Goal: Information Seeking & Learning: Learn about a topic

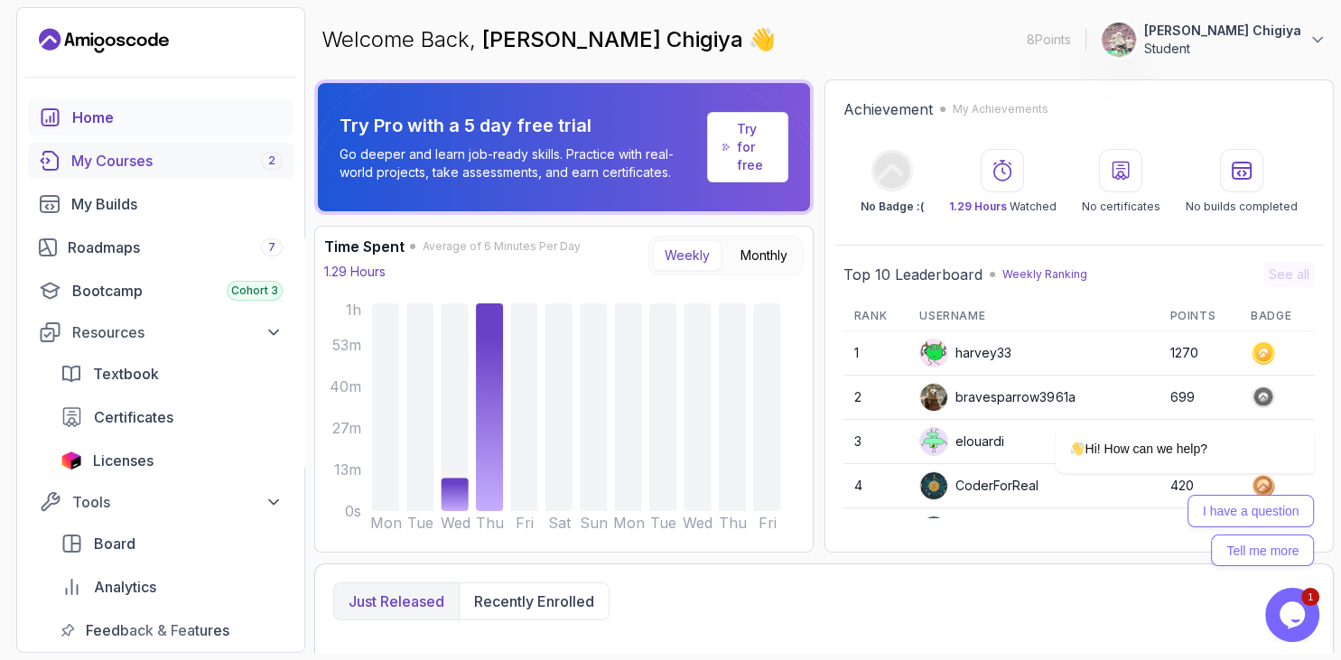
click at [132, 161] on div "My Courses 2" at bounding box center [176, 161] width 211 height 22
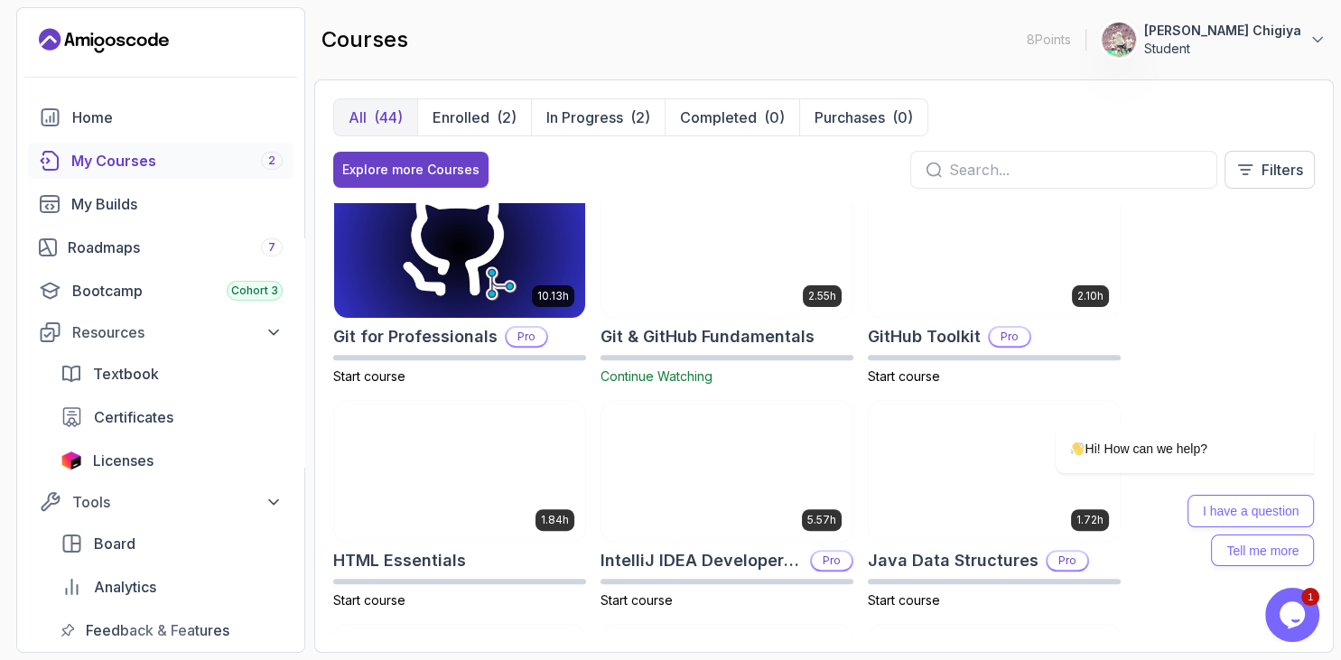
scroll to position [667, 0]
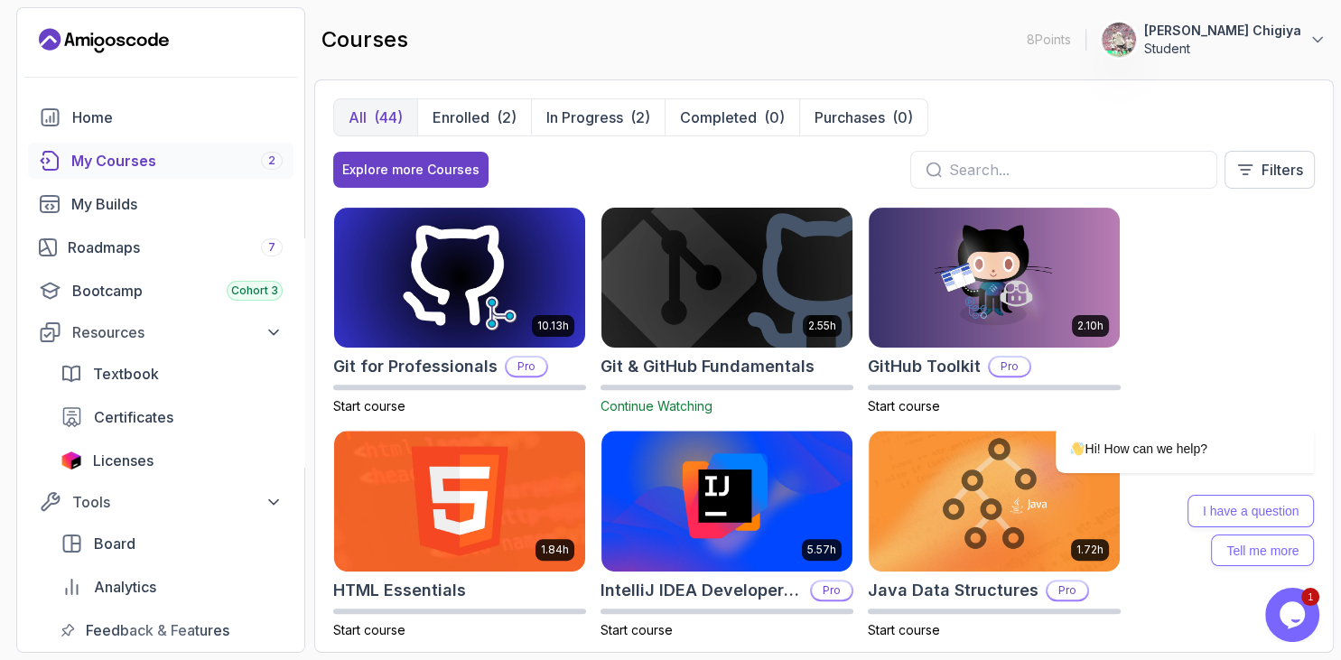
click at [757, 279] on img at bounding box center [727, 277] width 264 height 147
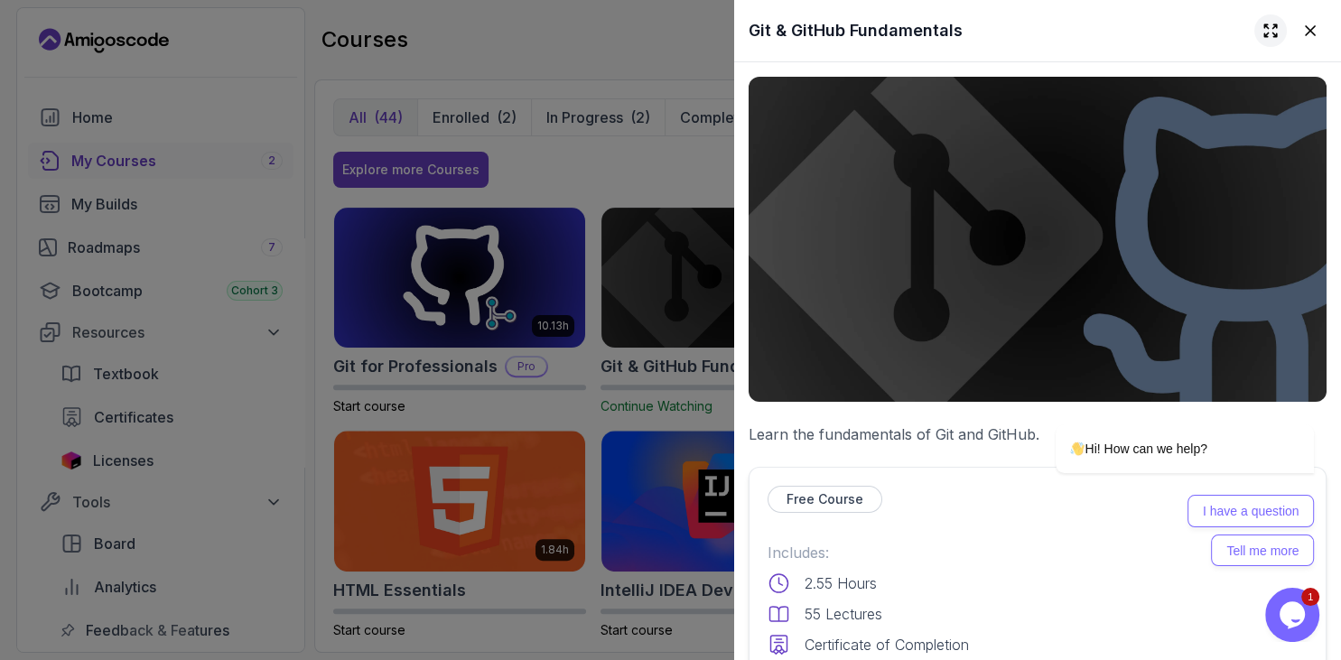
click at [1271, 24] on icon at bounding box center [1271, 31] width 18 height 18
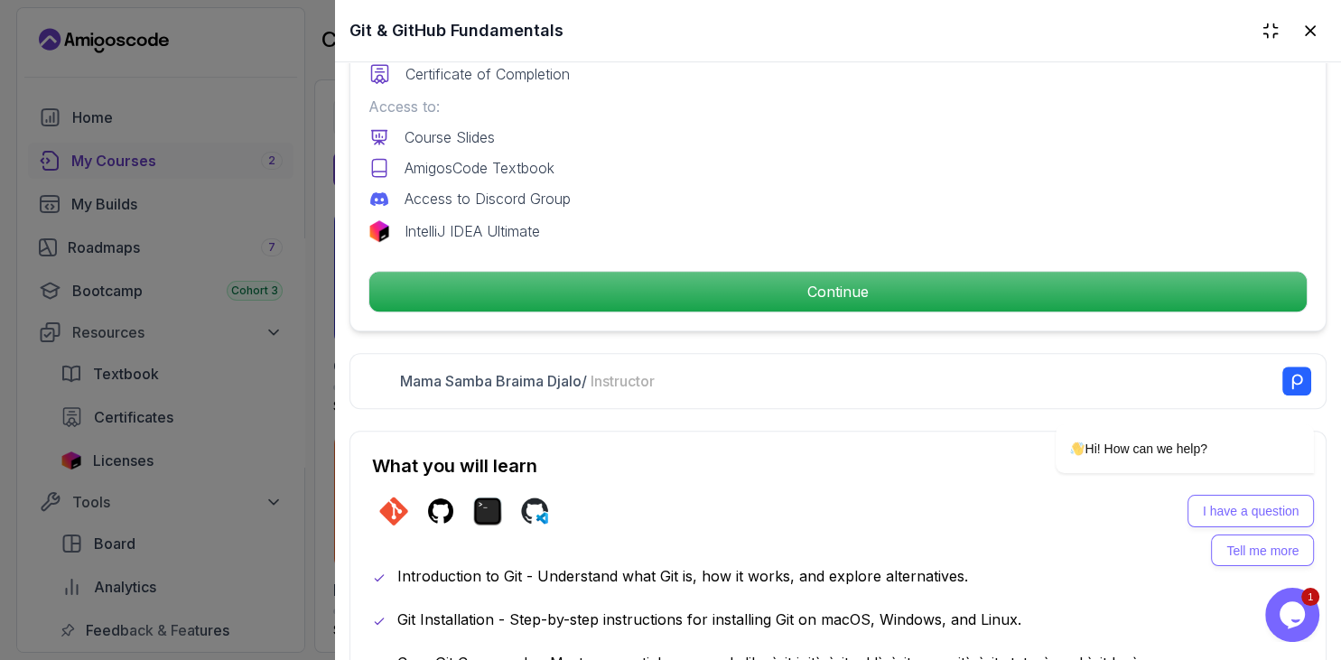
scroll to position [800, 0]
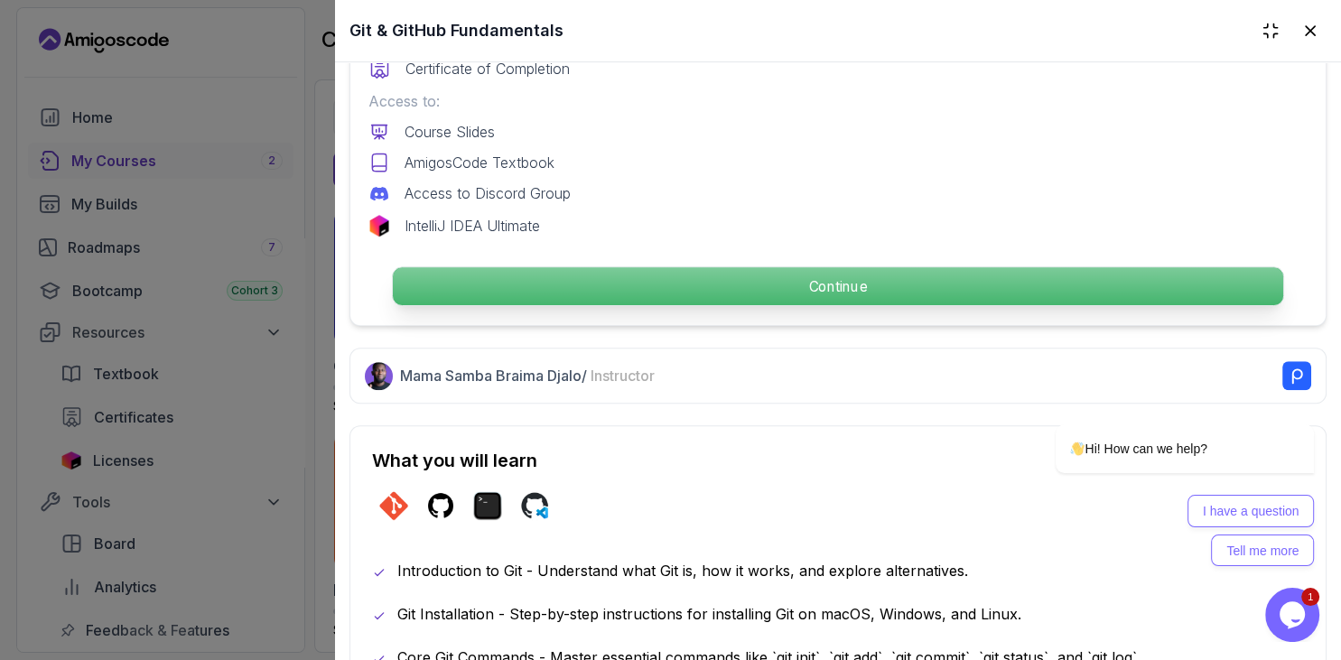
click at [840, 294] on p "Continue" at bounding box center [838, 287] width 891 height 38
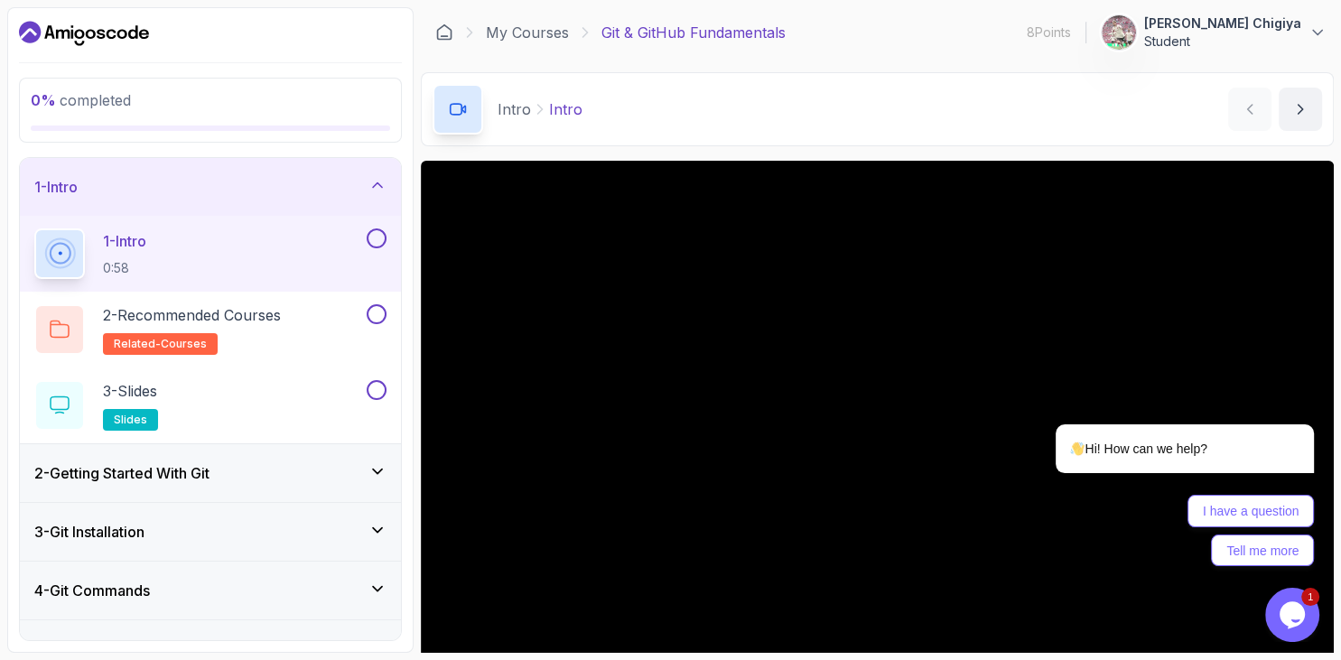
click at [161, 262] on div "1 - Intro 0:58" at bounding box center [198, 253] width 329 height 51
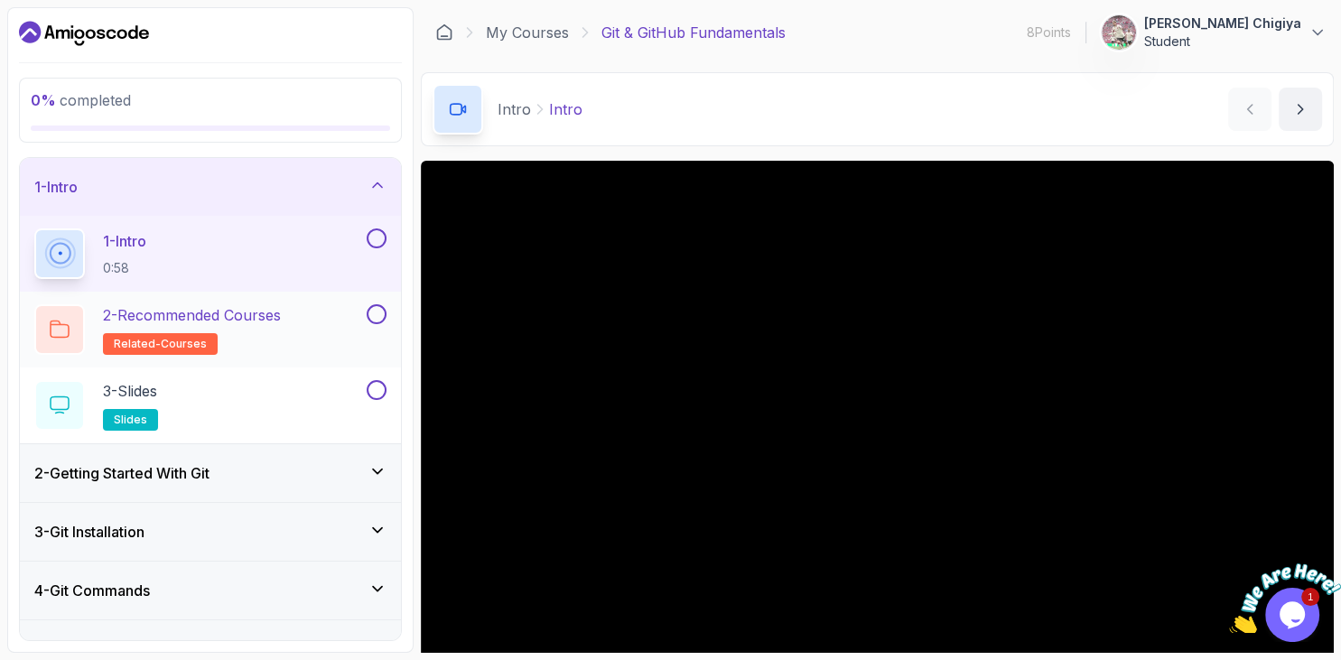
click at [201, 321] on p "2 - Recommended Courses" at bounding box center [192, 315] width 178 height 22
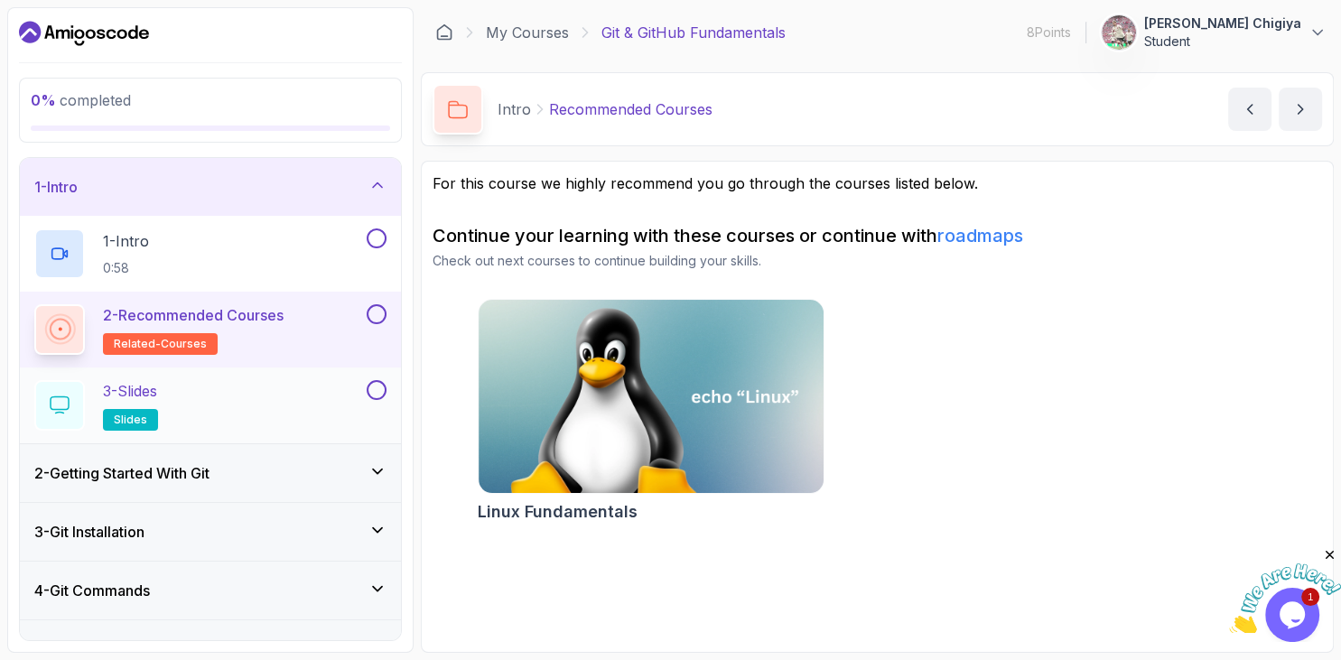
click at [189, 414] on div "3 - Slides slides" at bounding box center [198, 405] width 329 height 51
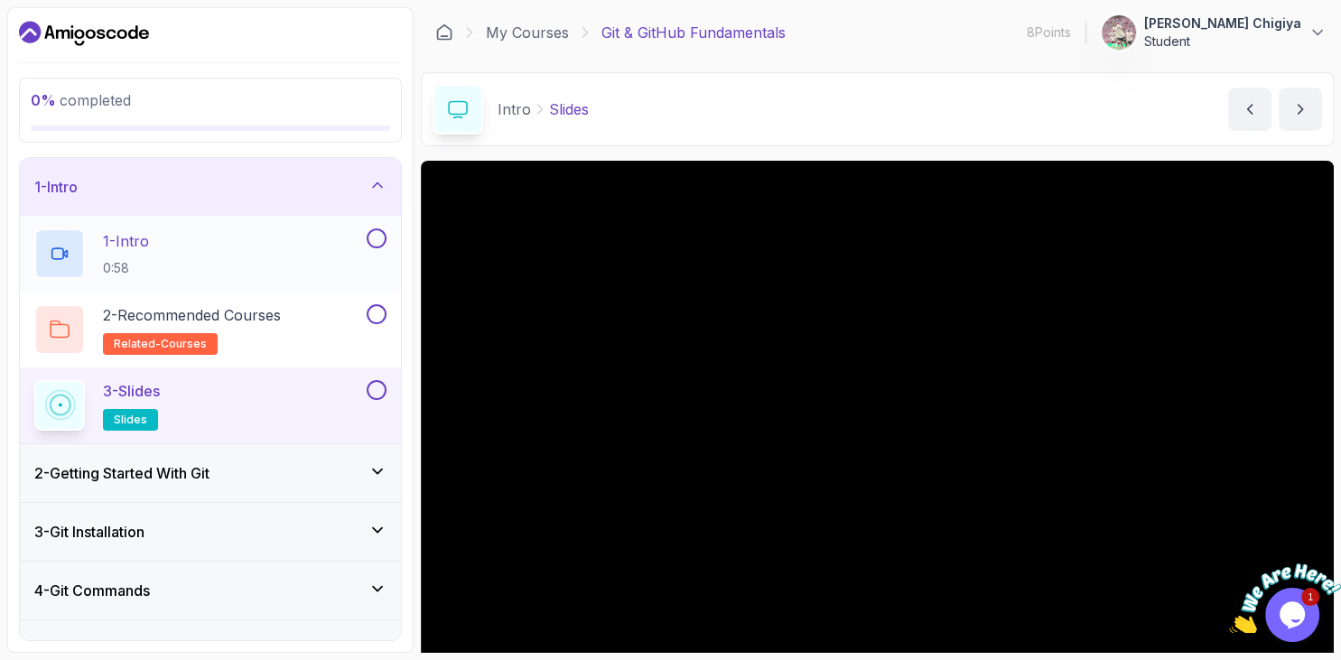
click at [168, 258] on div "1 - Intro 0:58" at bounding box center [198, 253] width 329 height 51
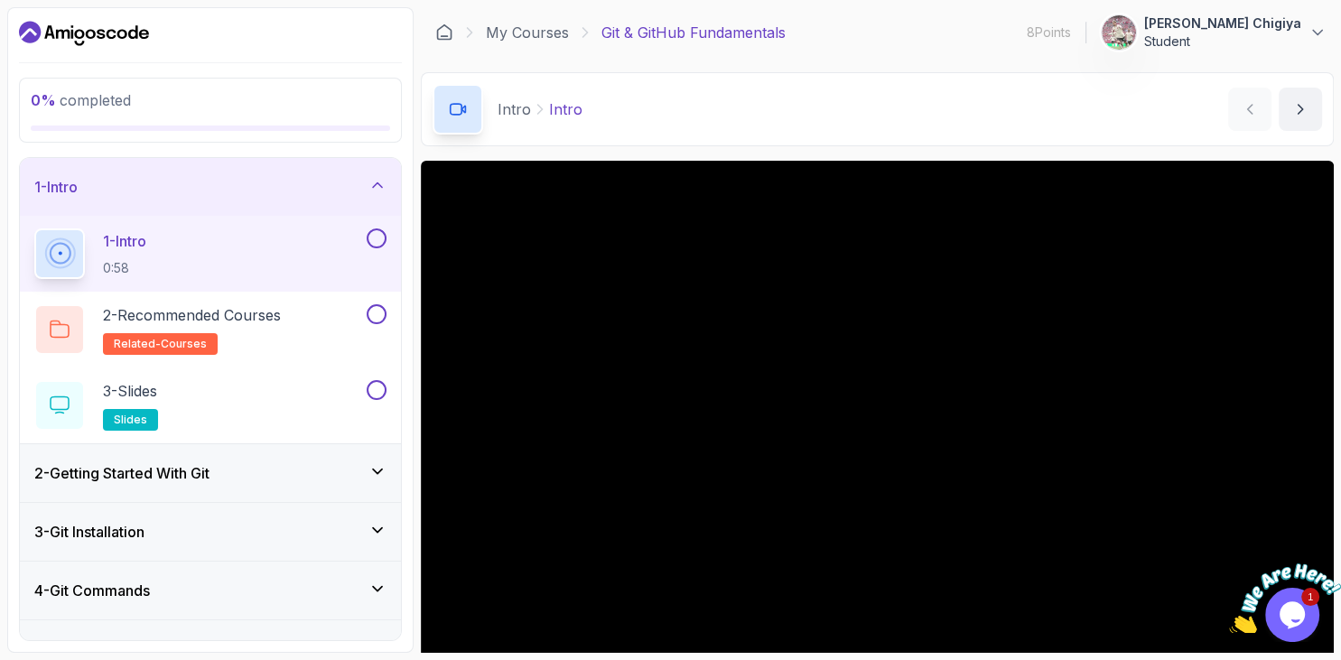
scroll to position [145, 0]
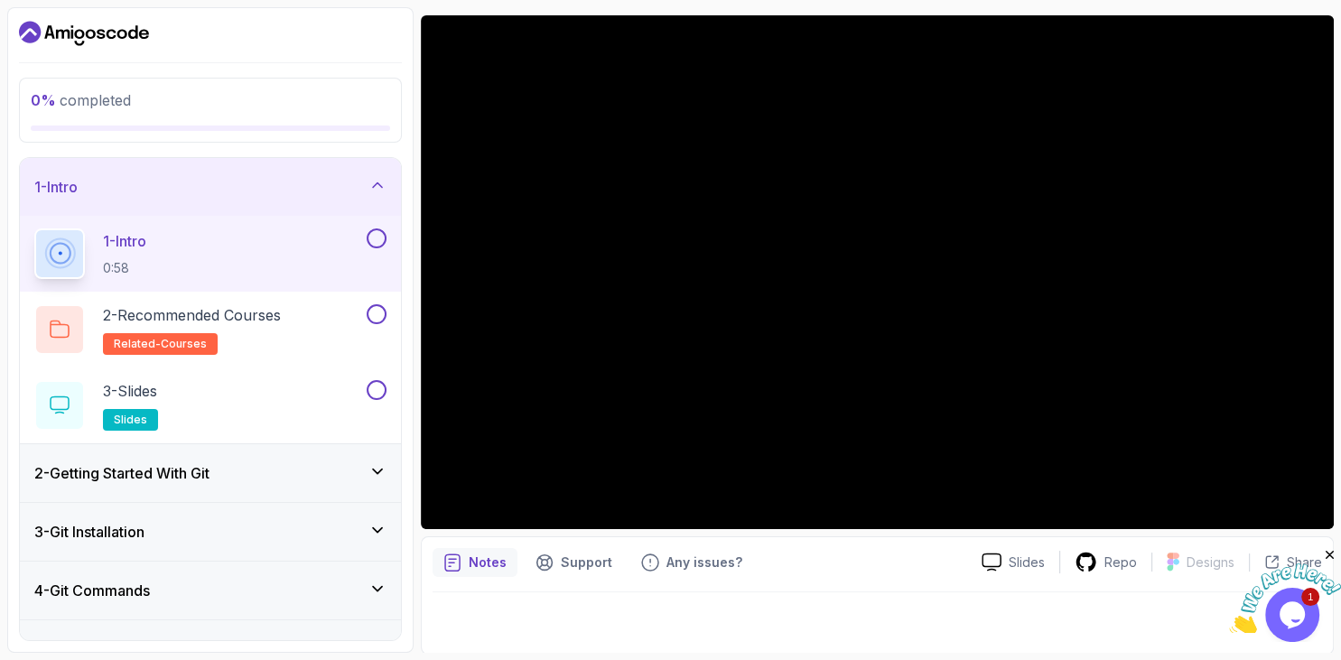
click at [713, 617] on div at bounding box center [878, 617] width 890 height 51
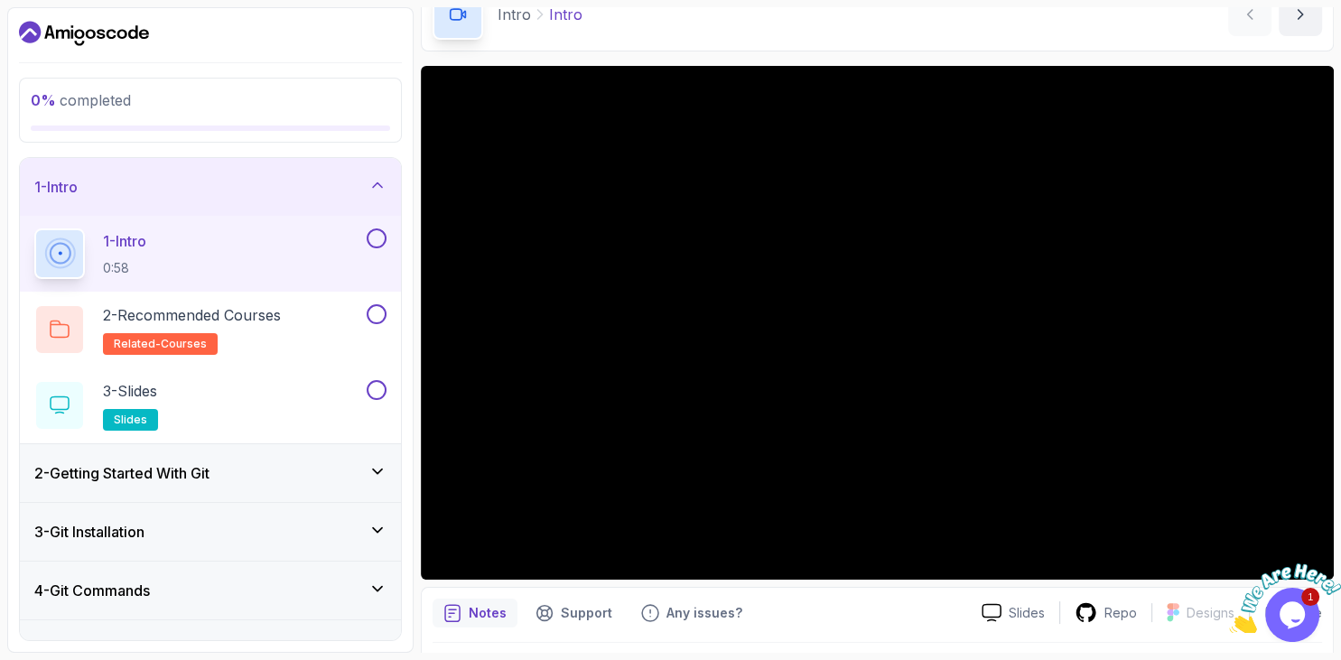
scroll to position [98, 0]
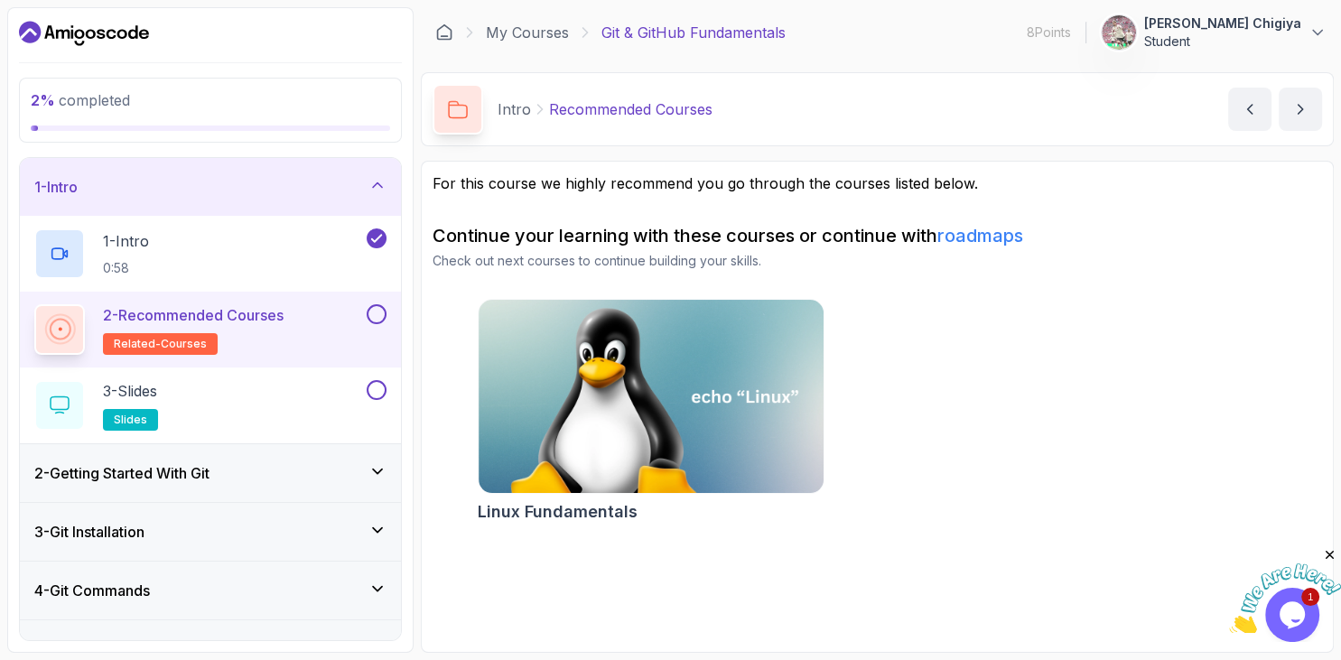
click at [179, 479] on h3 "2 - Getting Started With Git" at bounding box center [121, 473] width 175 height 22
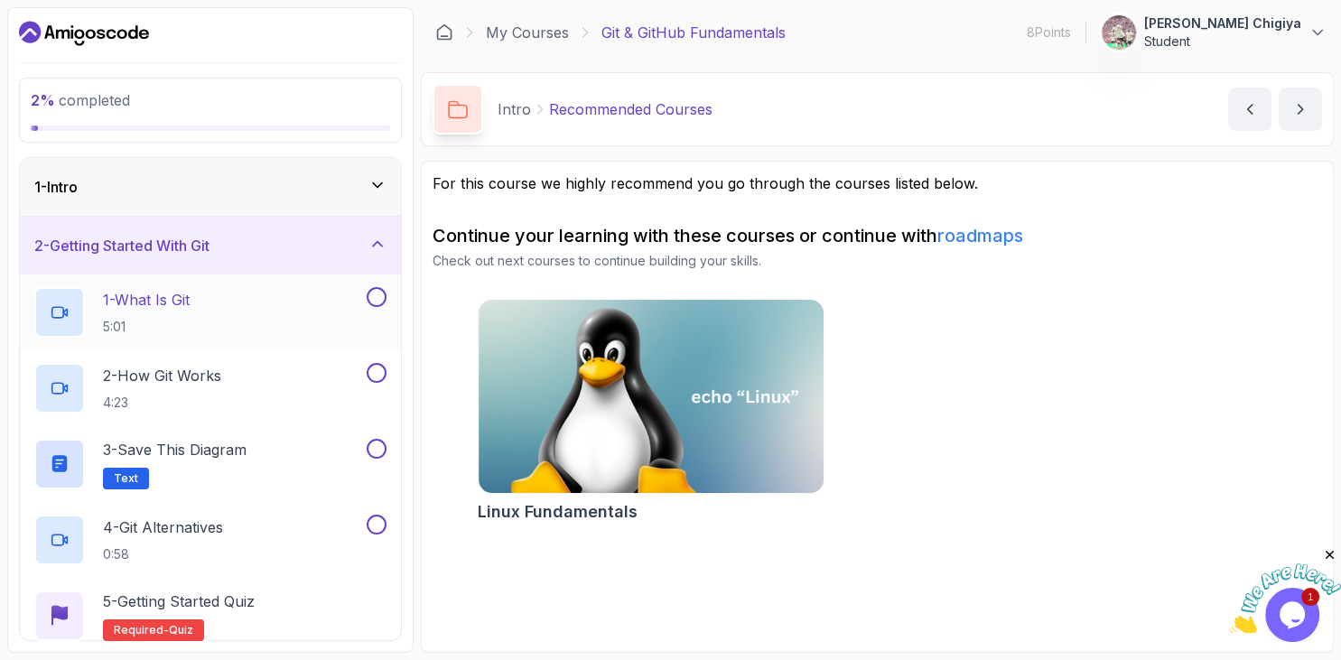
click at [221, 325] on div "1 - What Is Git 5:01" at bounding box center [198, 312] width 329 height 51
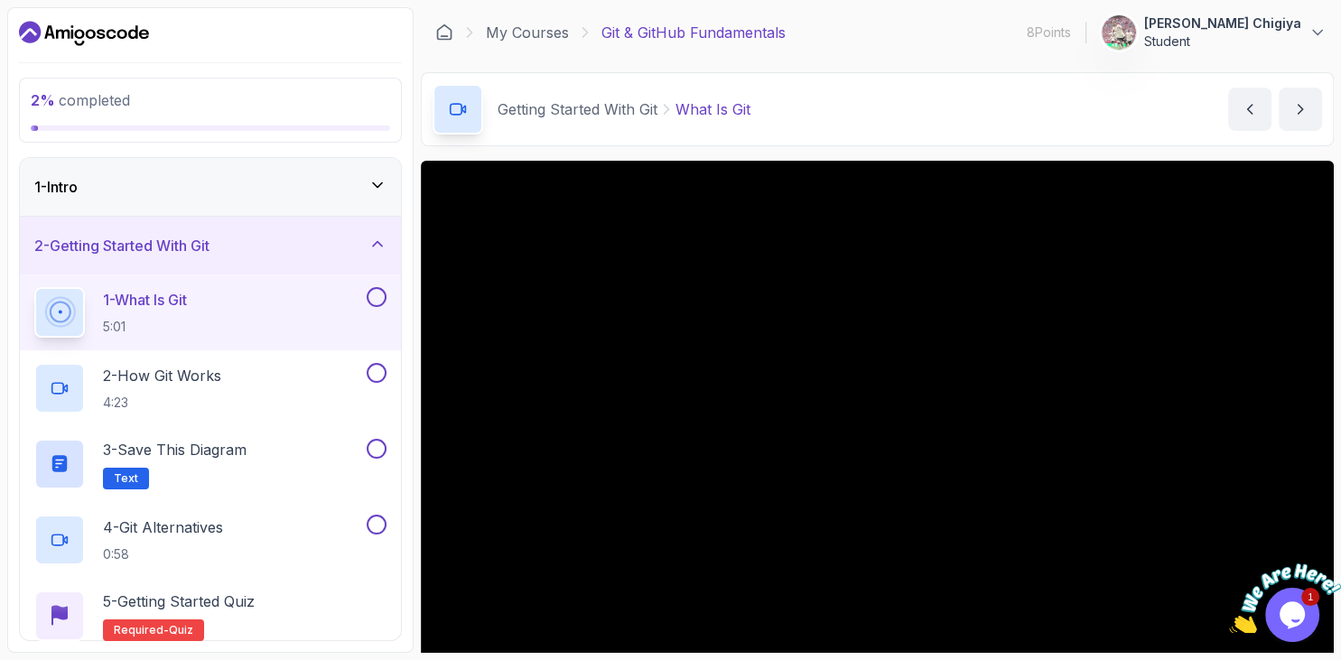
click at [34, 287] on button "1 - What Is Git 5:01" at bounding box center [210, 312] width 352 height 51
click at [126, 313] on h2 "1 - What Is Git 5:01" at bounding box center [145, 312] width 84 height 47
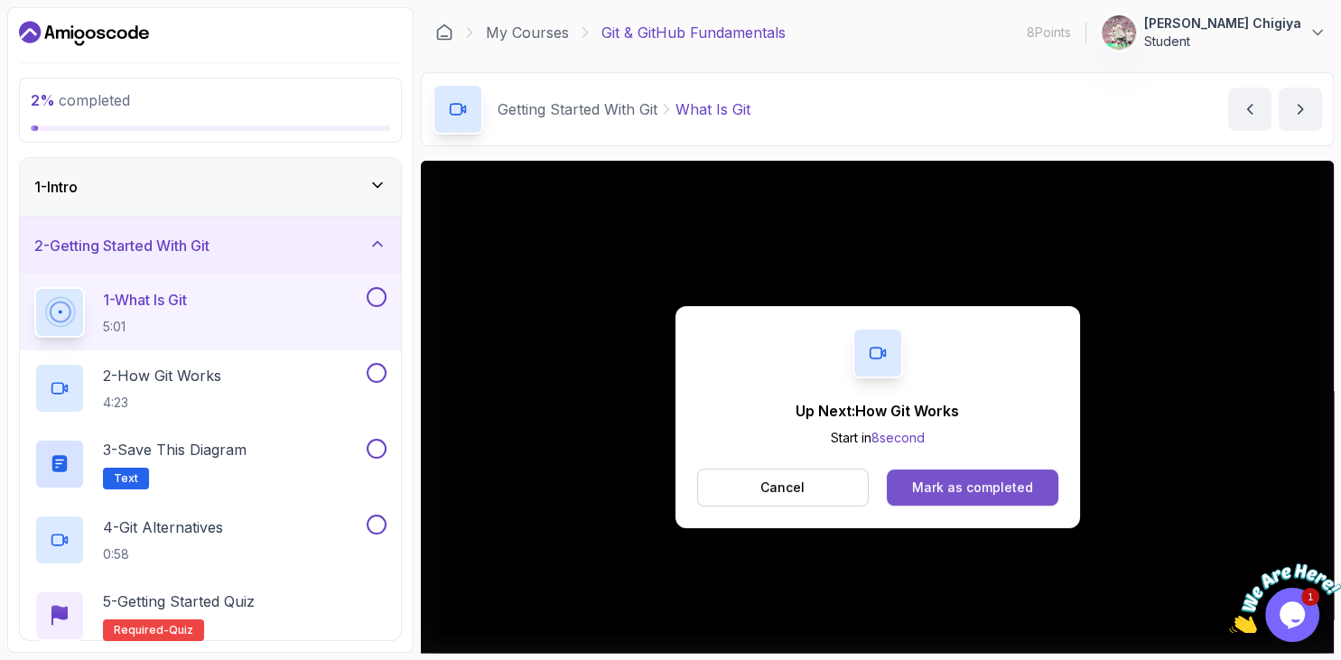
click at [960, 486] on div "Mark as completed" at bounding box center [972, 488] width 121 height 18
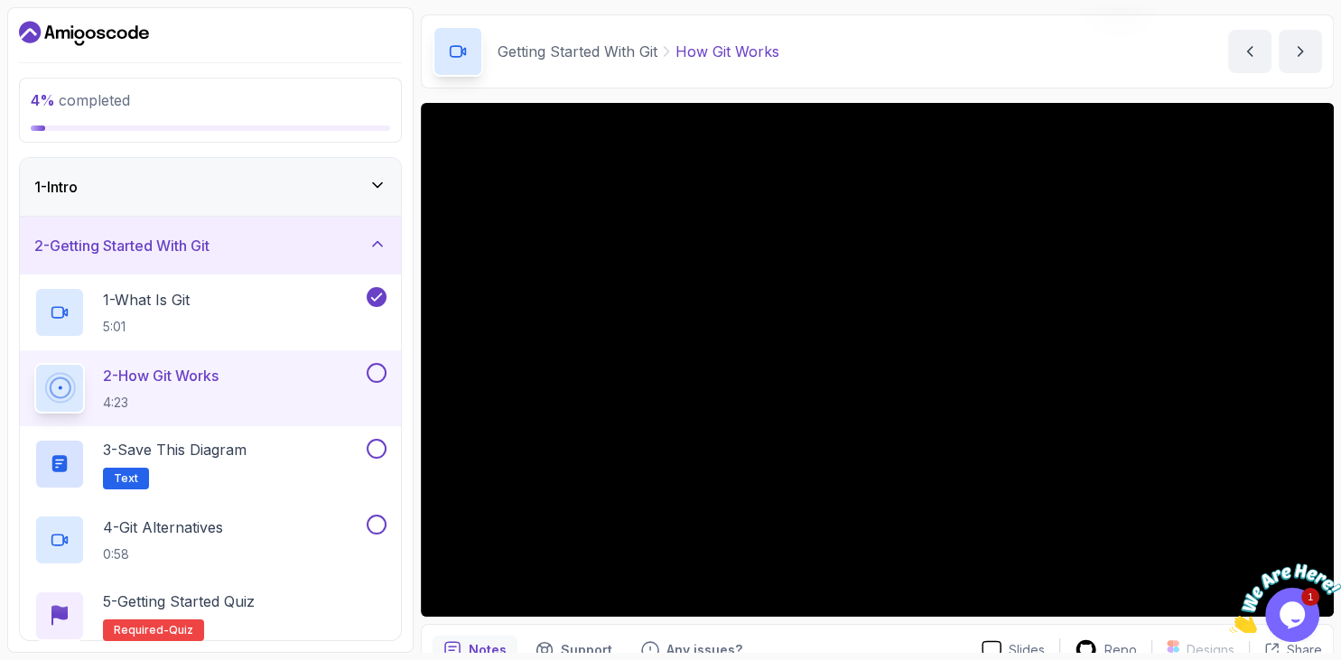
scroll to position [59, 0]
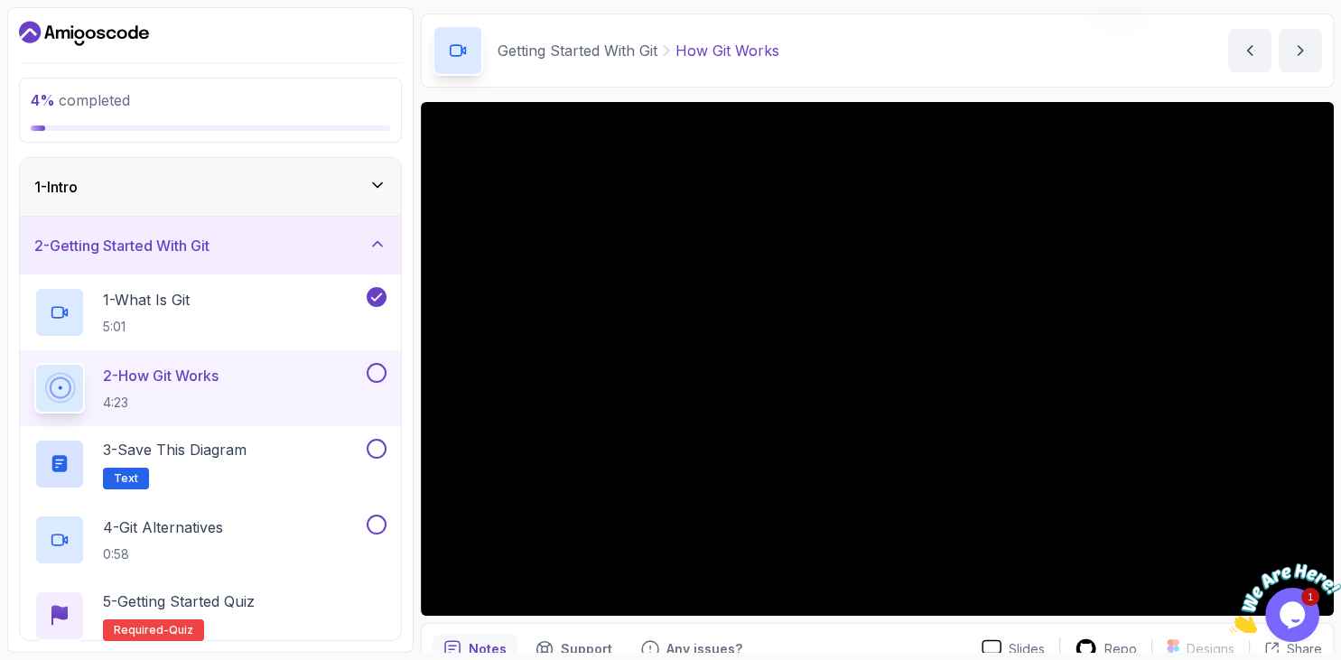
click at [219, 396] on p "4:23" at bounding box center [161, 403] width 116 height 18
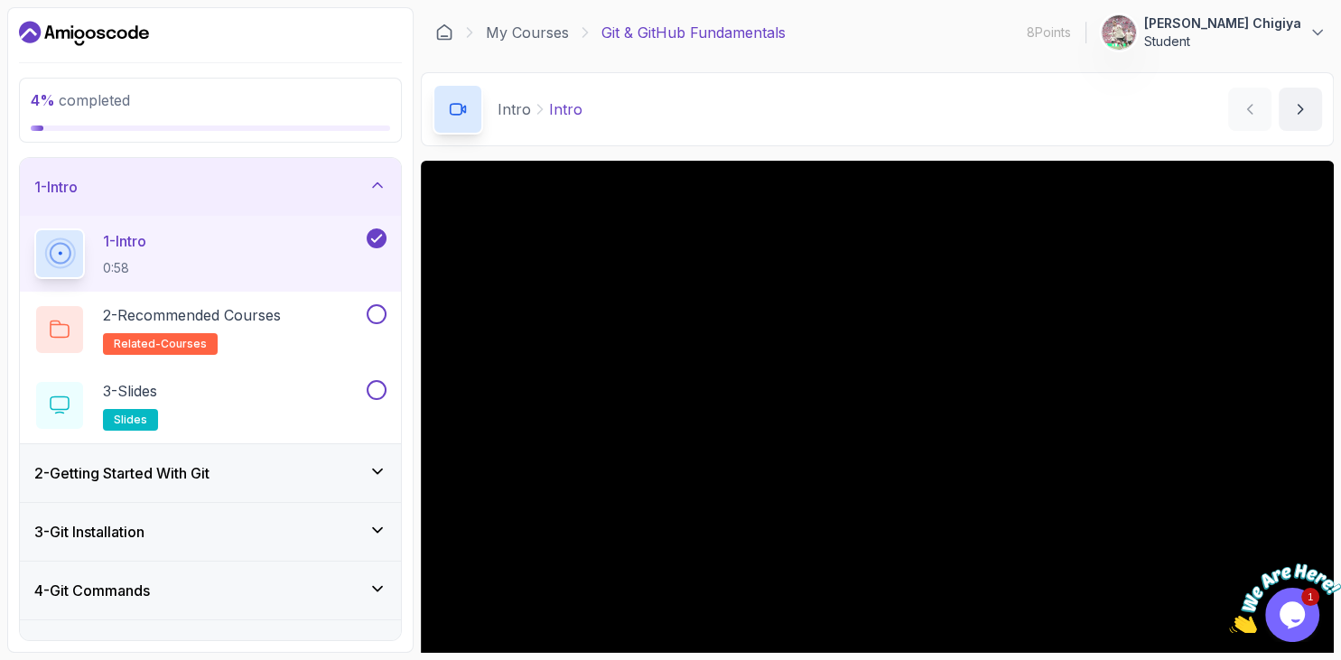
click at [191, 478] on h3 "2 - Getting Started With Git" at bounding box center [121, 473] width 175 height 22
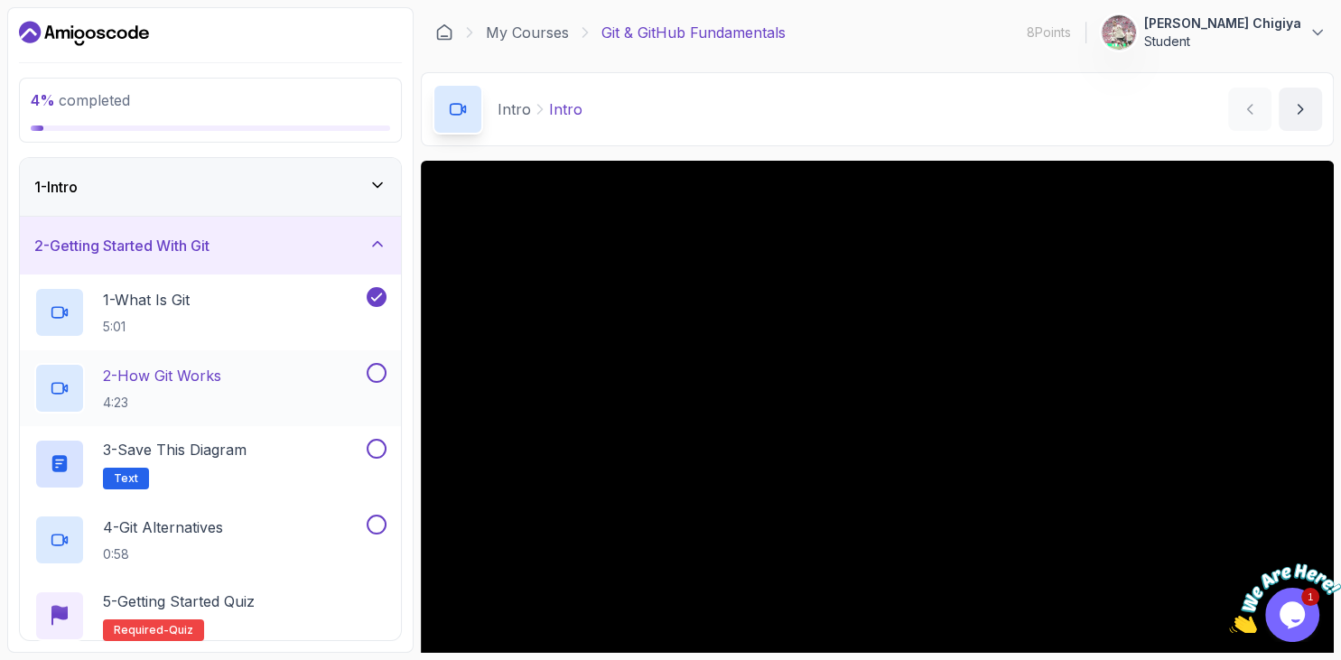
click at [221, 391] on h2 "2 - How Git Works 4:23" at bounding box center [162, 388] width 118 height 47
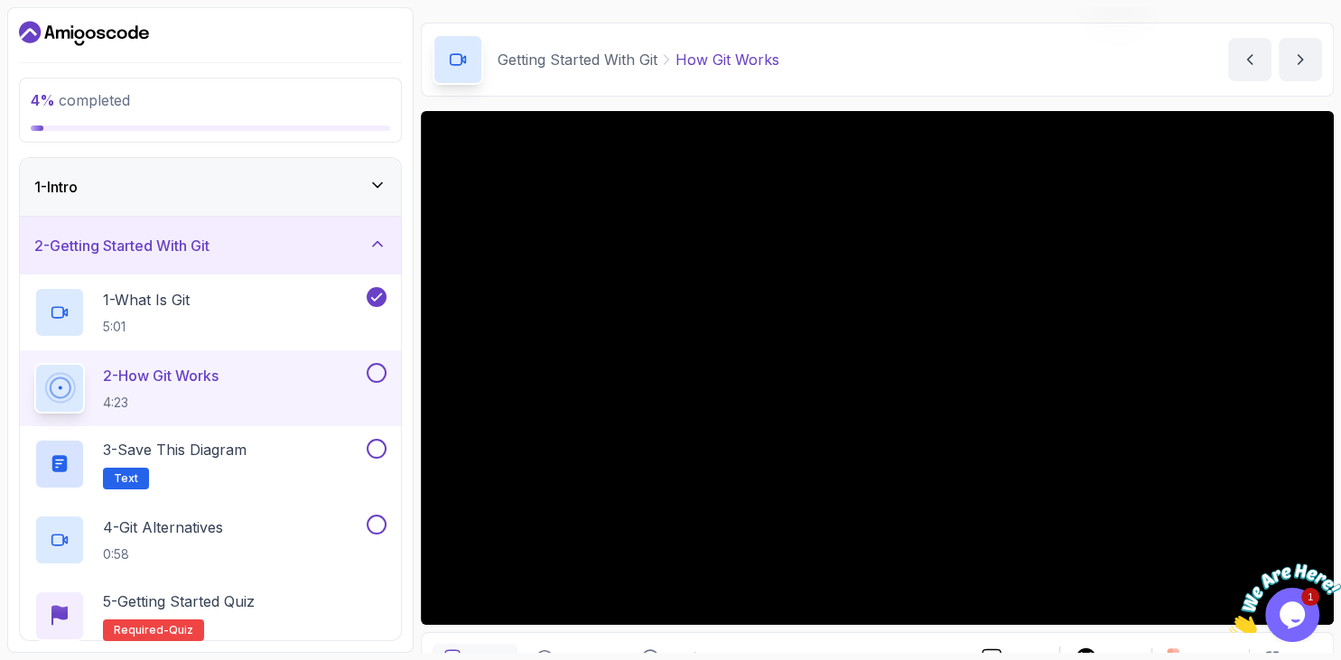
scroll to position [54, 0]
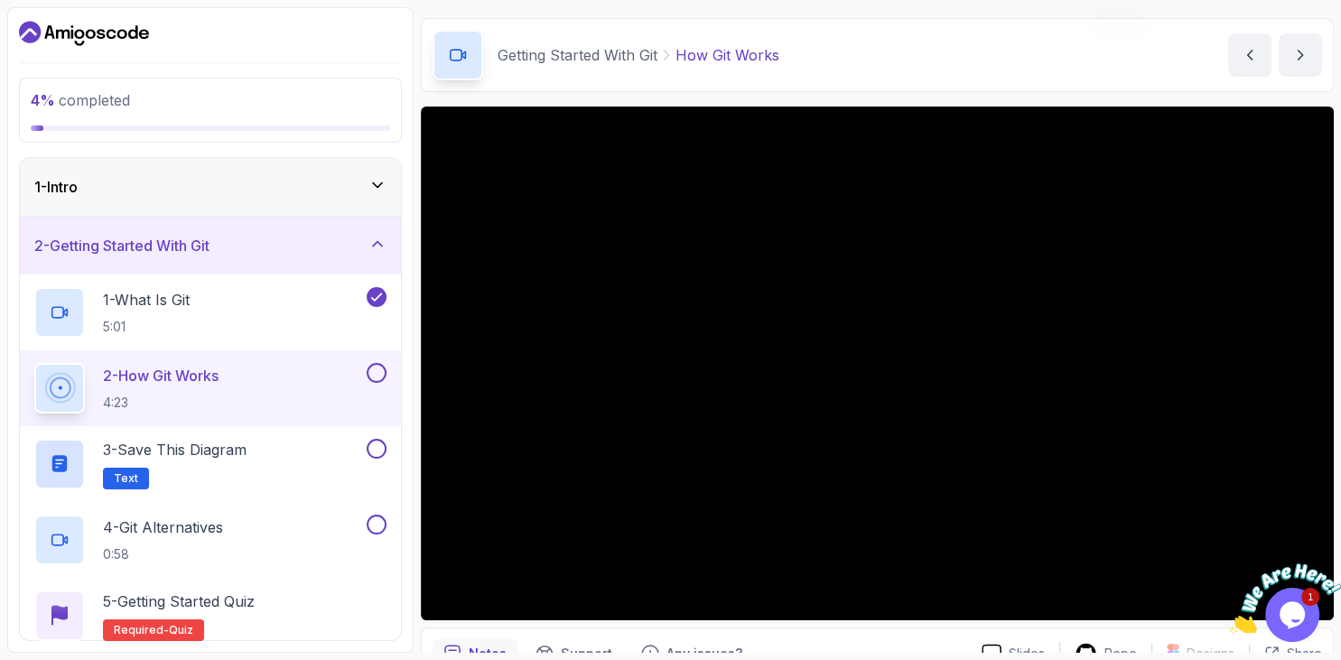
click at [1331, 557] on icon "Close" at bounding box center [1329, 555] width 16 height 16
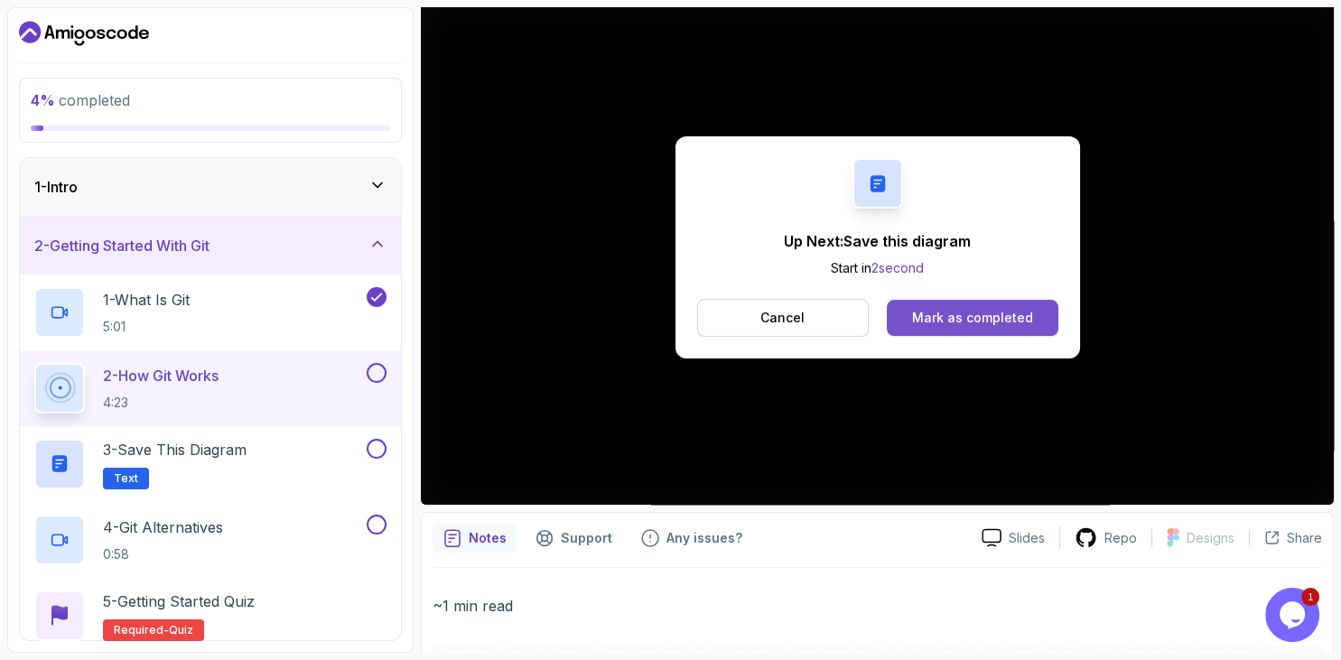
click at [967, 320] on div "Mark as completed" at bounding box center [972, 318] width 121 height 18
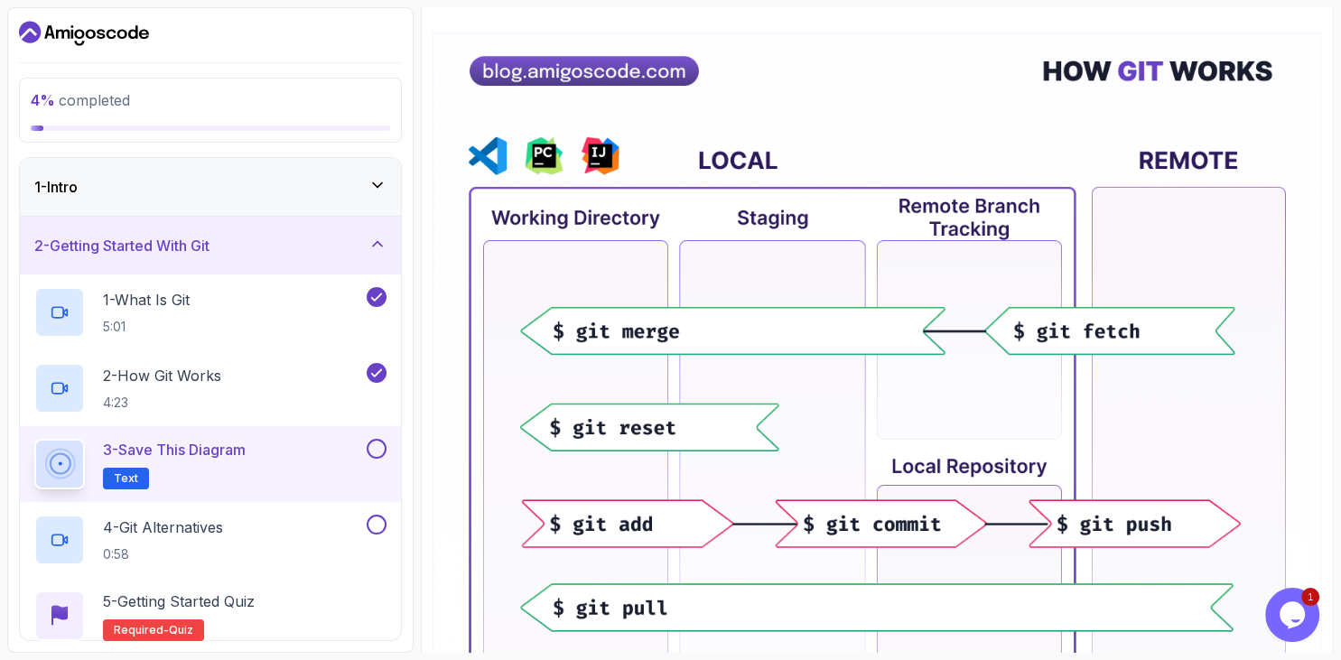
scroll to position [266, 0]
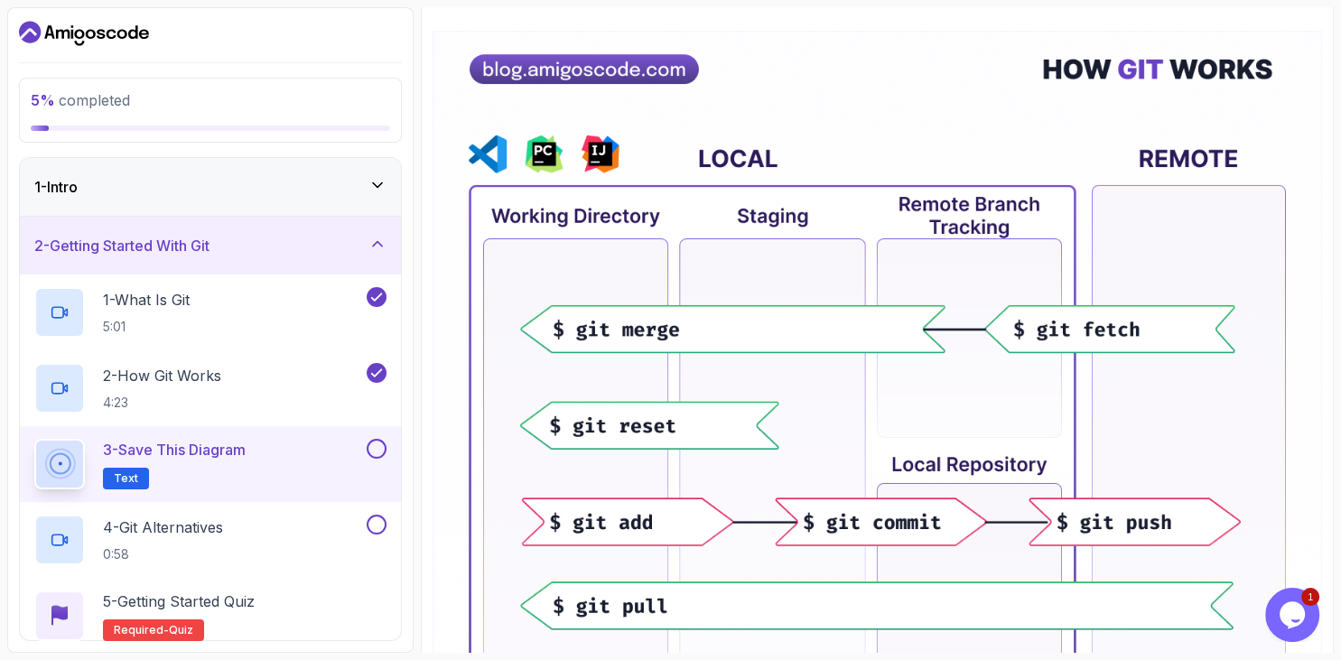
click at [598, 331] on img at bounding box center [878, 582] width 890 height 1103
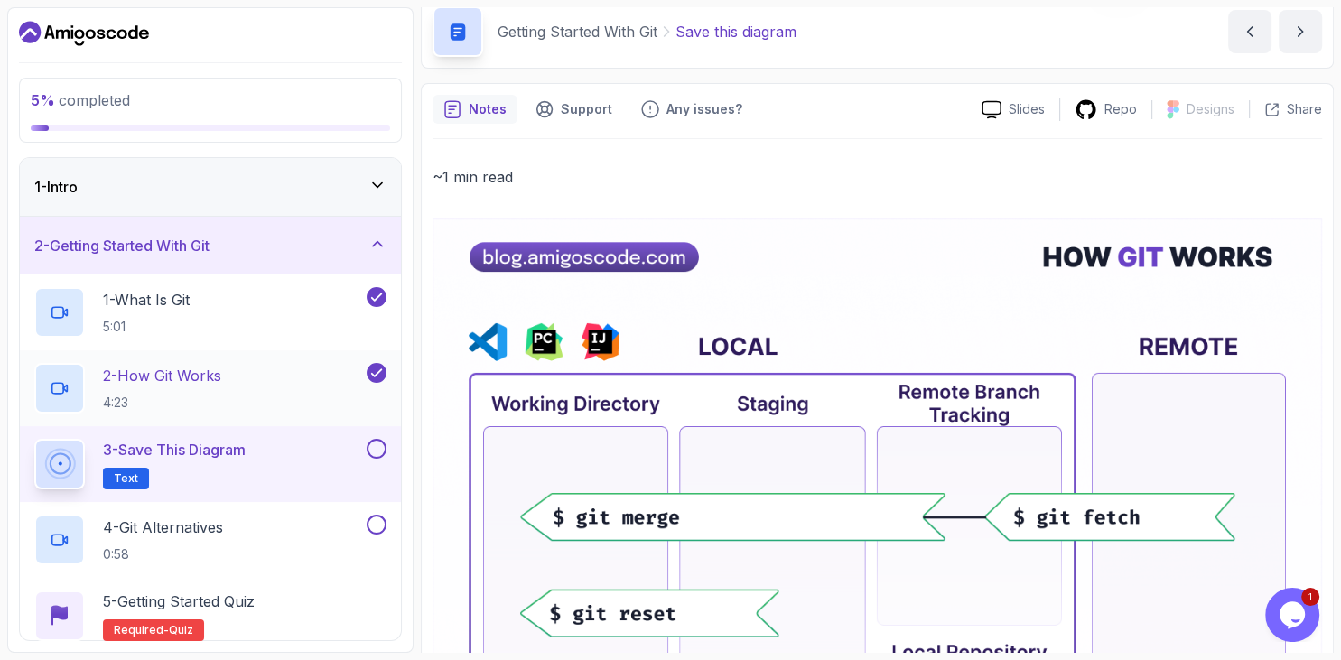
scroll to position [79, 0]
click at [157, 531] on p "4 - Git Alternatives" at bounding box center [163, 528] width 120 height 22
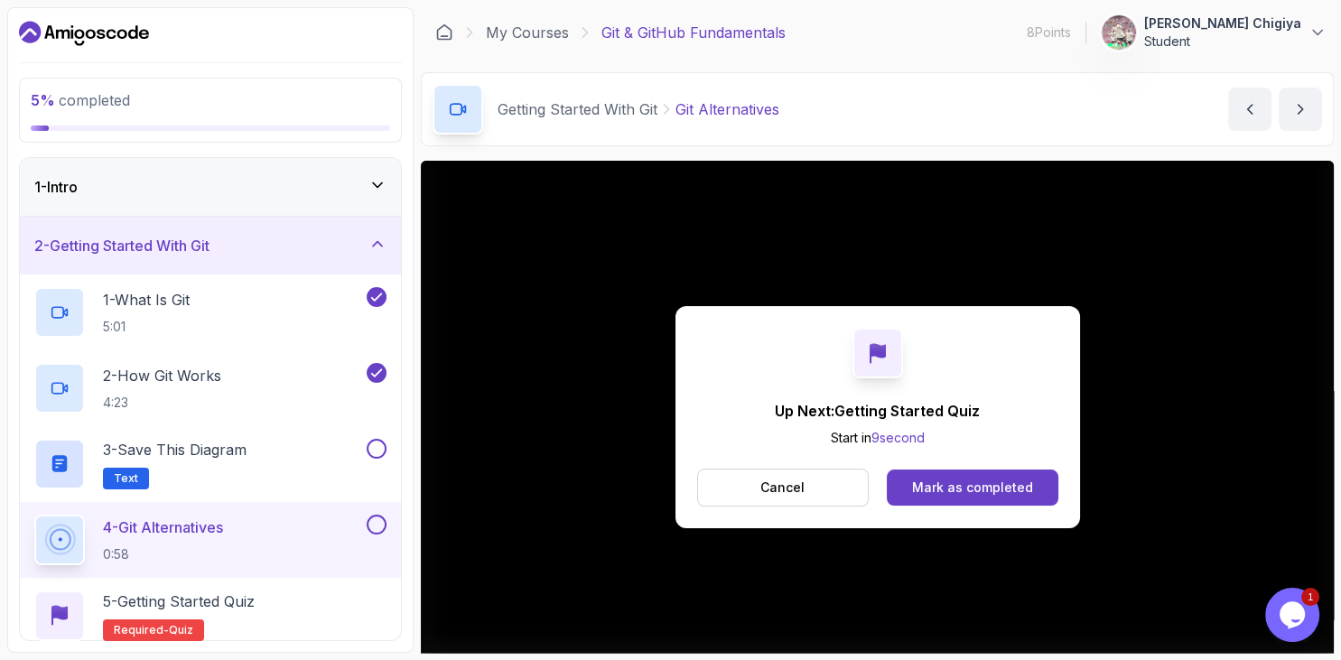
click at [34, 515] on button "4 - Git Alternatives 0:58" at bounding box center [210, 540] width 352 height 51
click at [949, 472] on button "Mark as completed" at bounding box center [972, 488] width 171 height 36
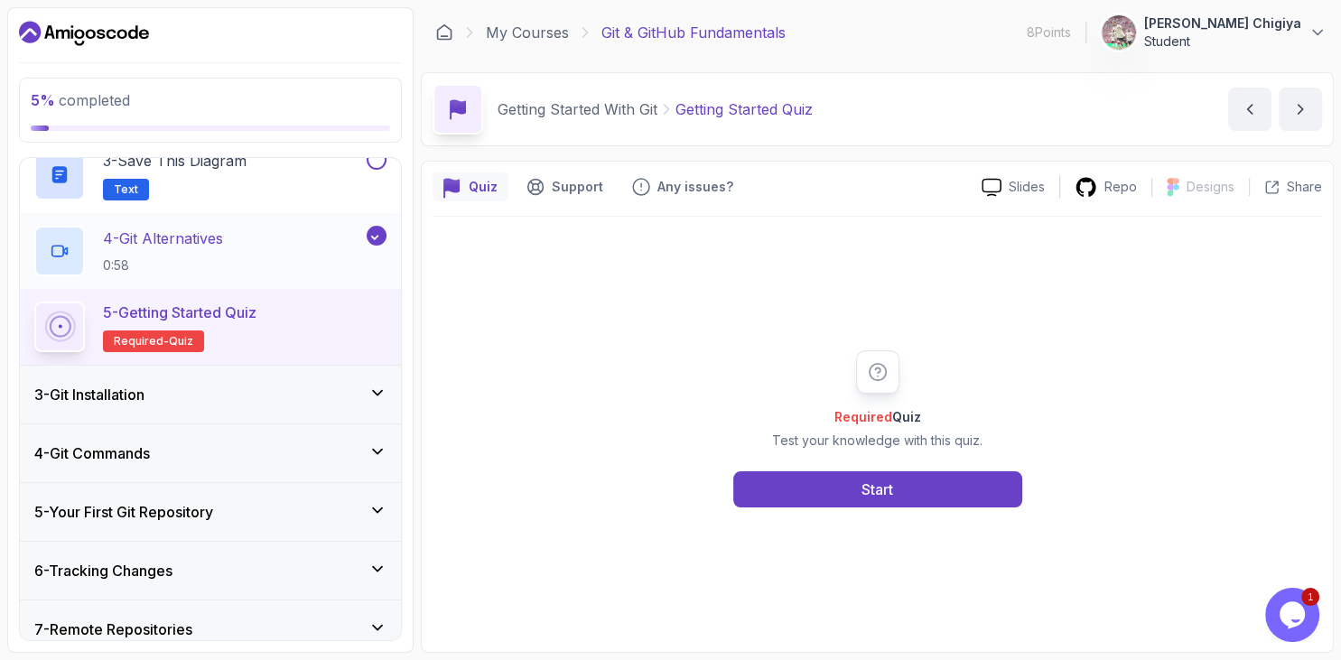
scroll to position [291, 0]
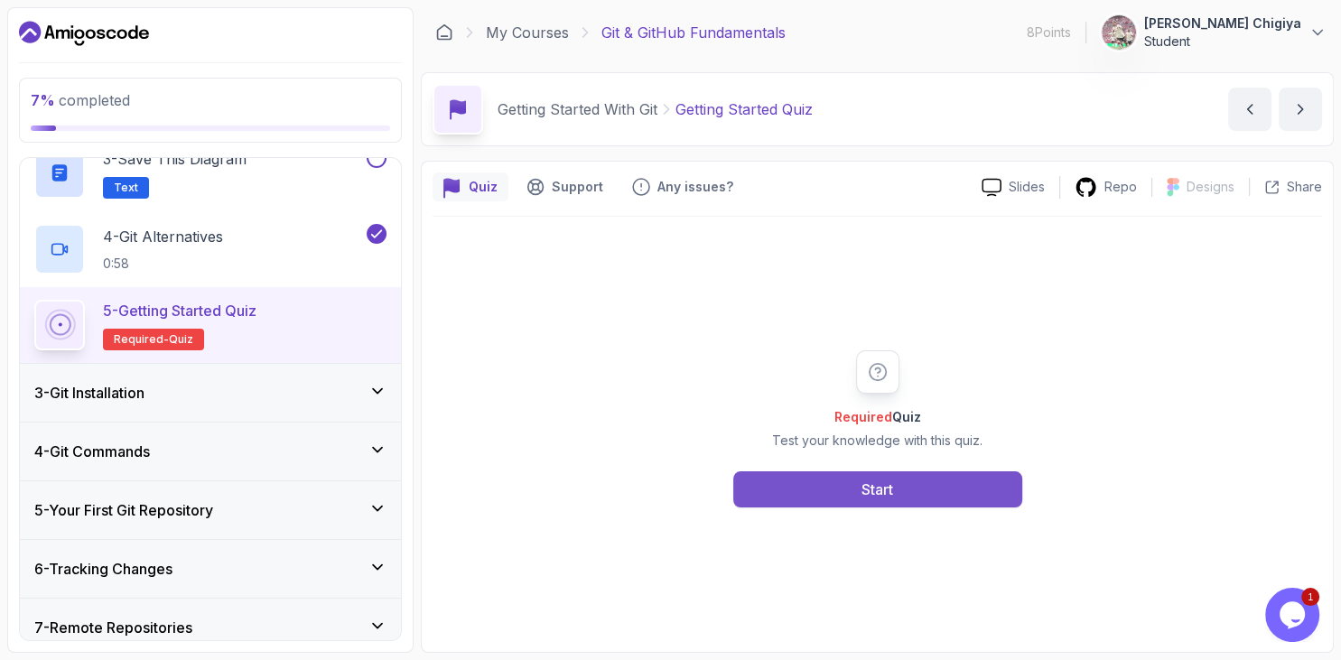
drag, startPoint x: 820, startPoint y: 468, endPoint x: 815, endPoint y: 481, distance: 14.6
click at [815, 481] on div "Required Quiz Test your knowledge with this quiz. Start" at bounding box center [877, 428] width 347 height 157
click at [815, 481] on button "Start" at bounding box center [877, 489] width 289 height 36
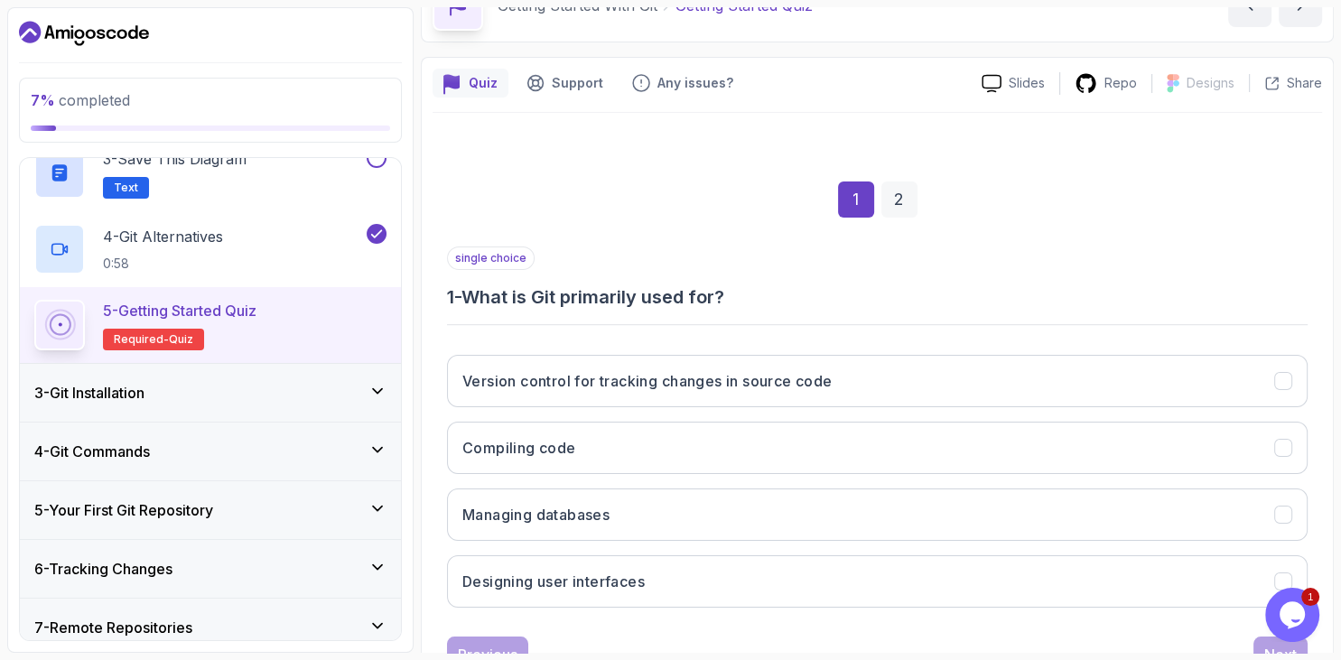
scroll to position [106, 0]
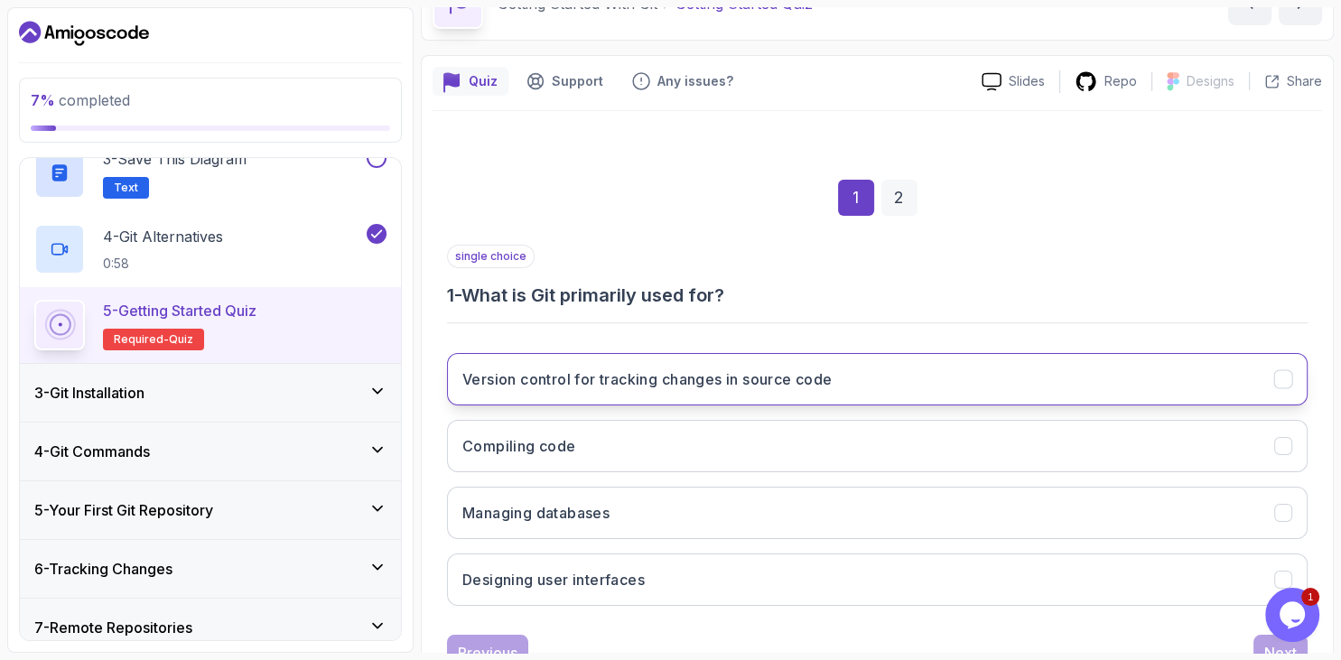
click at [735, 388] on button "Version control for tracking changes in source code" at bounding box center [877, 379] width 861 height 52
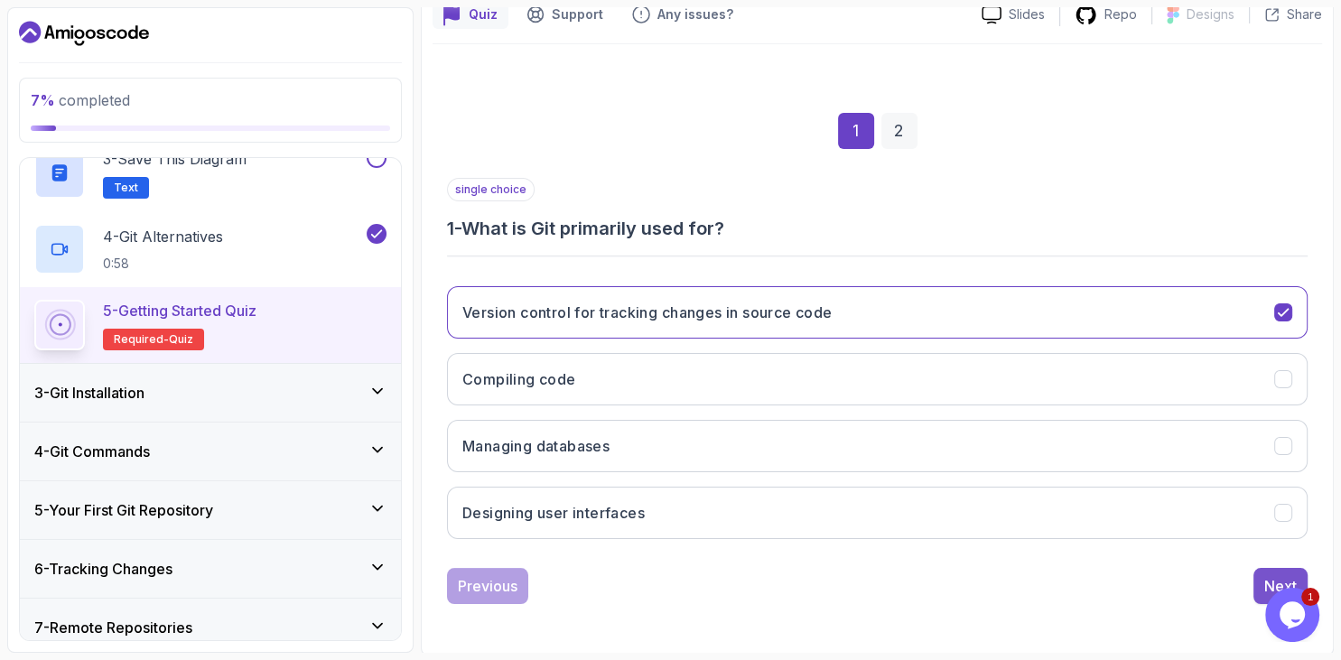
click at [1284, 570] on button "Next" at bounding box center [1281, 586] width 54 height 36
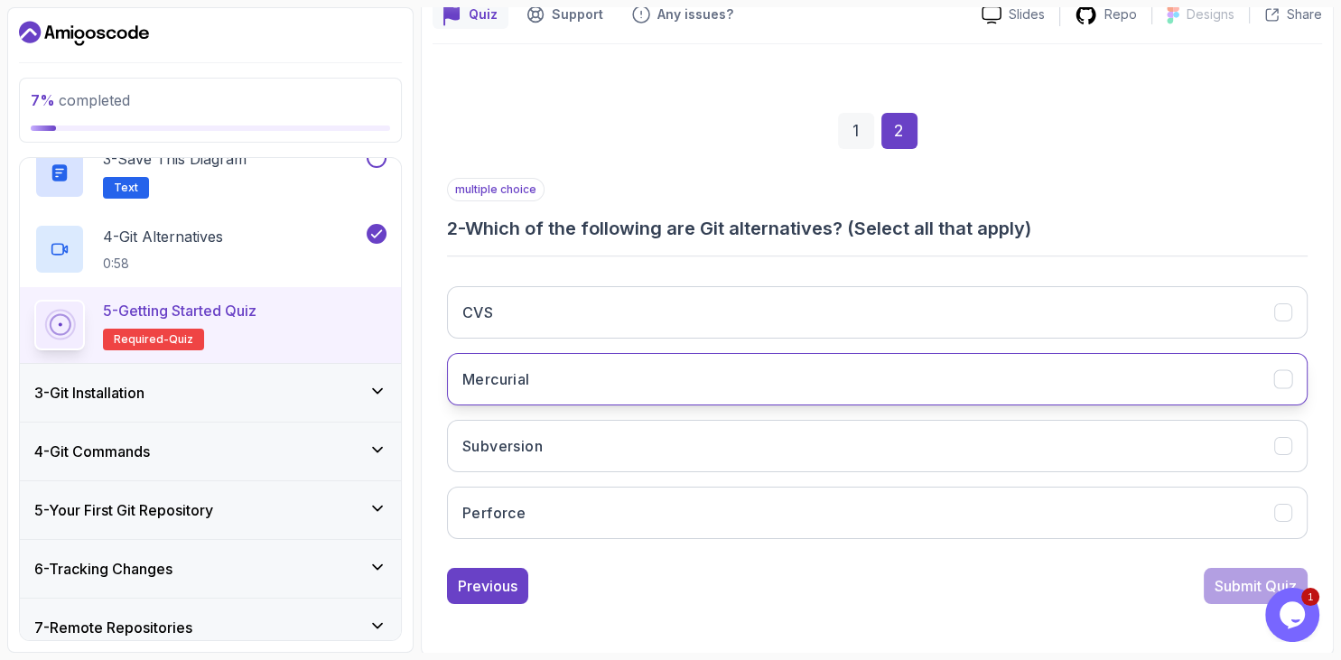
click at [721, 369] on button "Mercurial" at bounding box center [877, 379] width 861 height 52
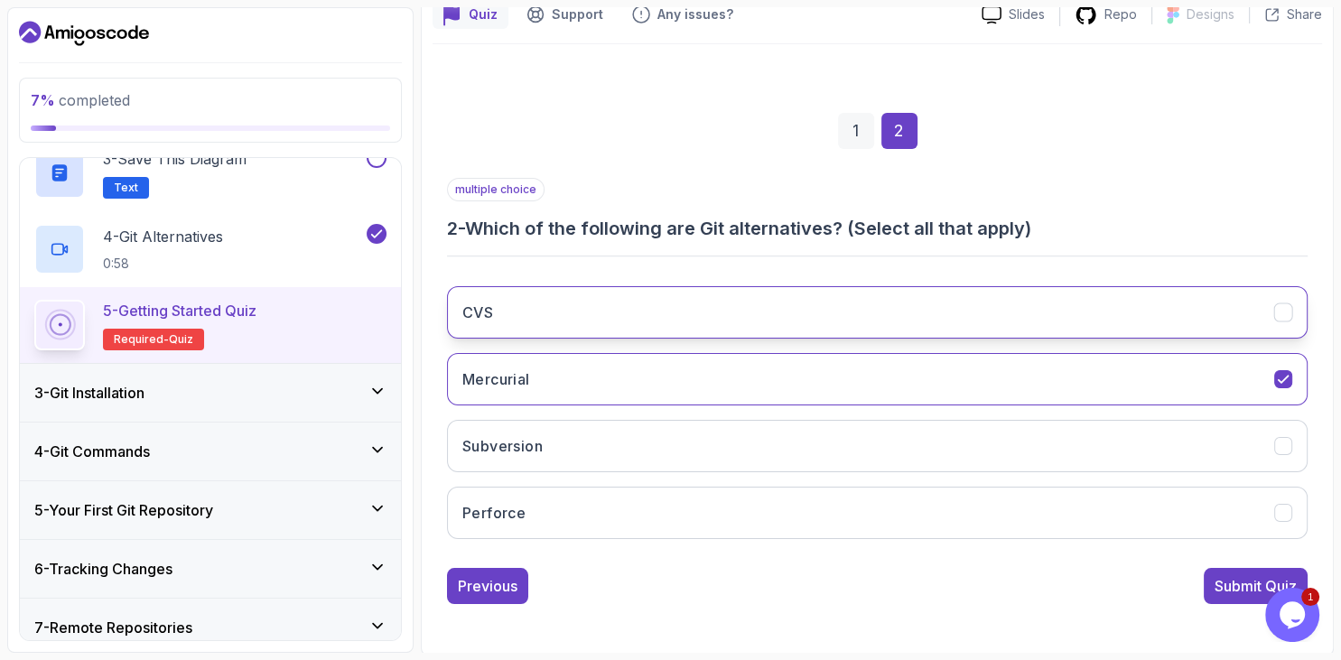
click at [725, 302] on button "CVS" at bounding box center [877, 312] width 861 height 52
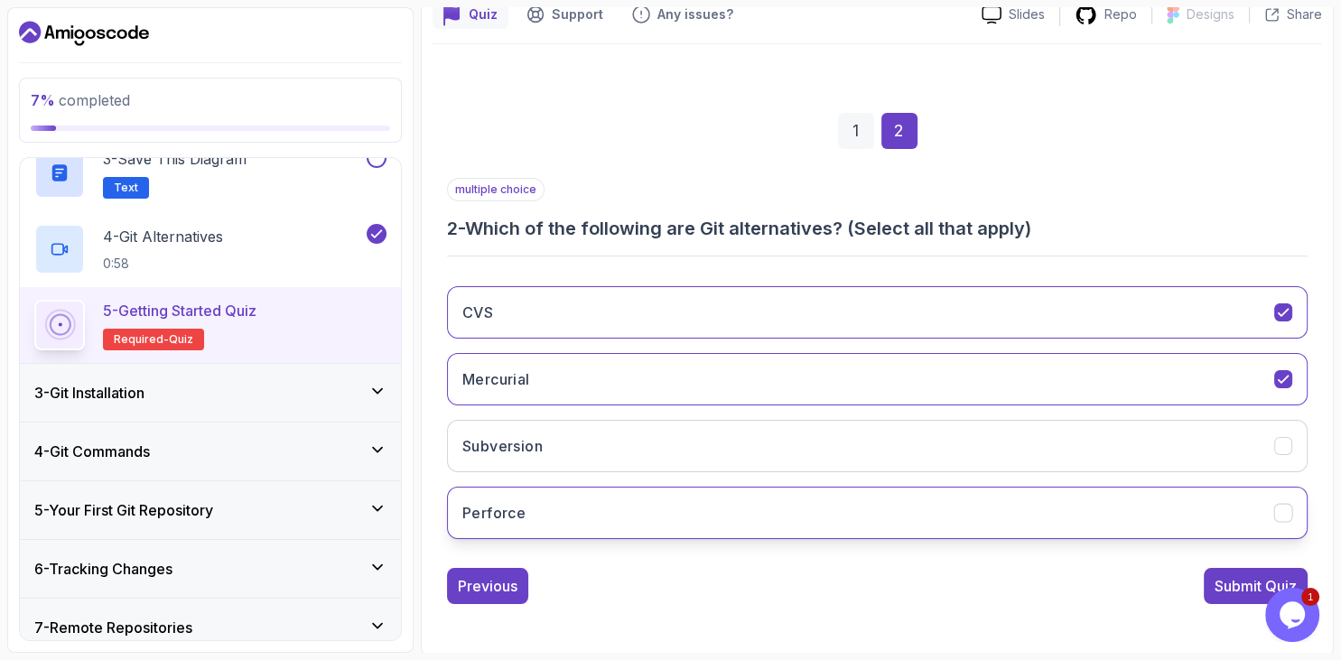
click at [730, 504] on button "Perforce" at bounding box center [877, 513] width 861 height 52
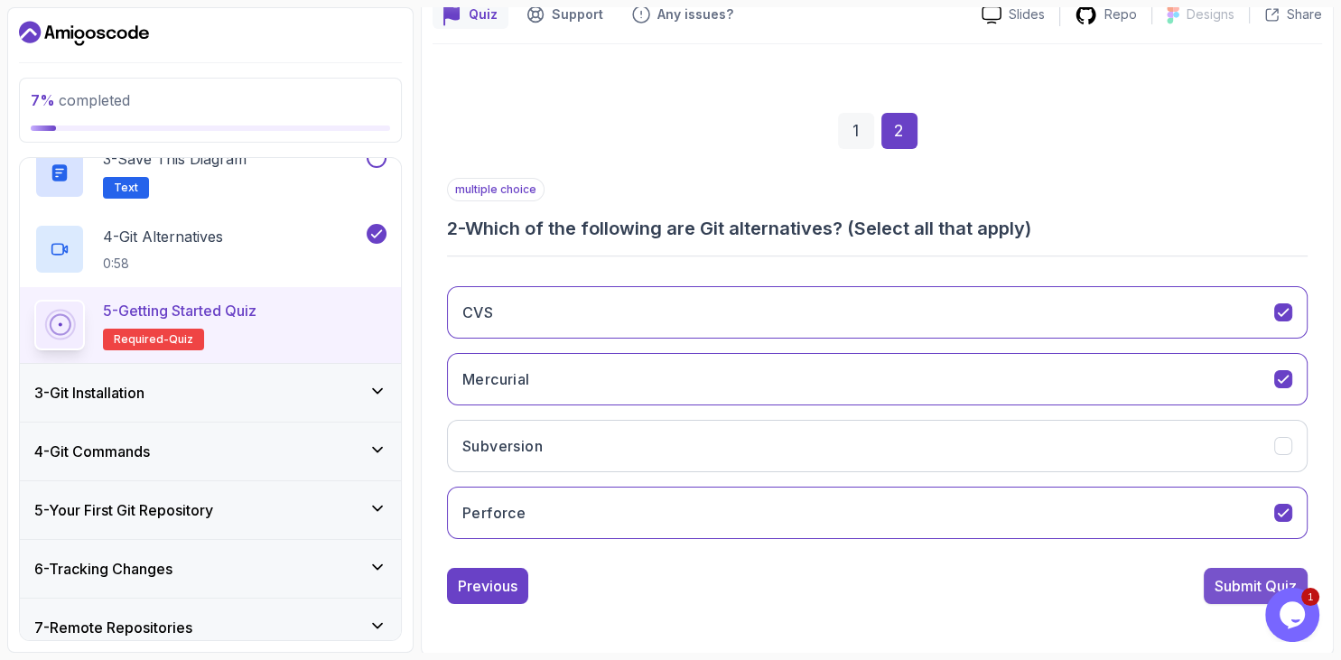
click at [1233, 591] on div "Submit Quiz" at bounding box center [1256, 586] width 82 height 22
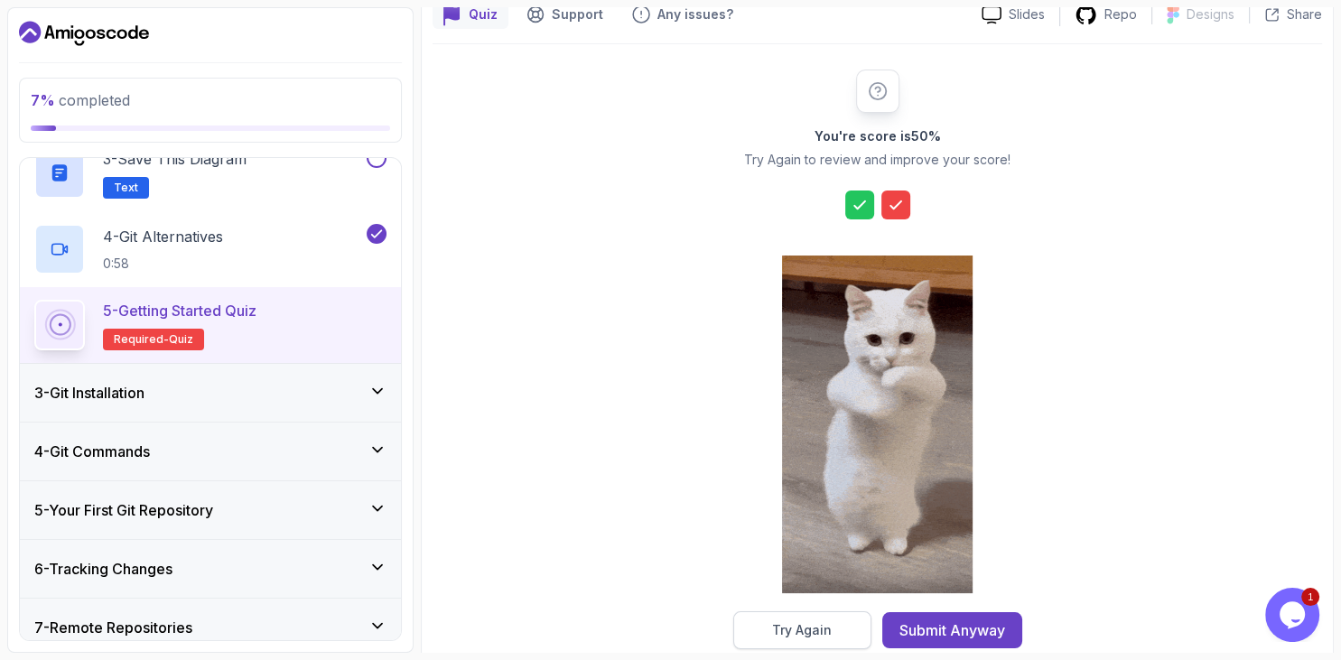
click at [816, 627] on div "Try Again" at bounding box center [802, 630] width 60 height 18
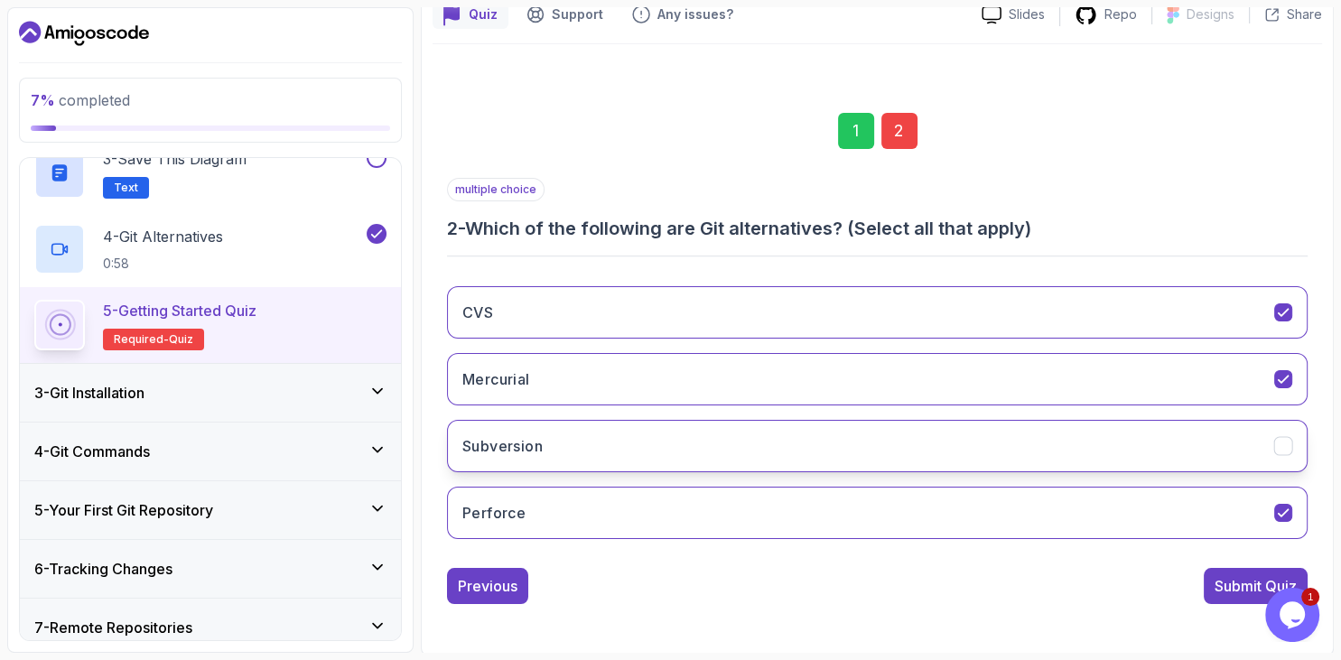
click at [613, 448] on button "Subversion" at bounding box center [877, 446] width 861 height 52
click at [1209, 594] on button "Submit Quiz" at bounding box center [1256, 586] width 104 height 36
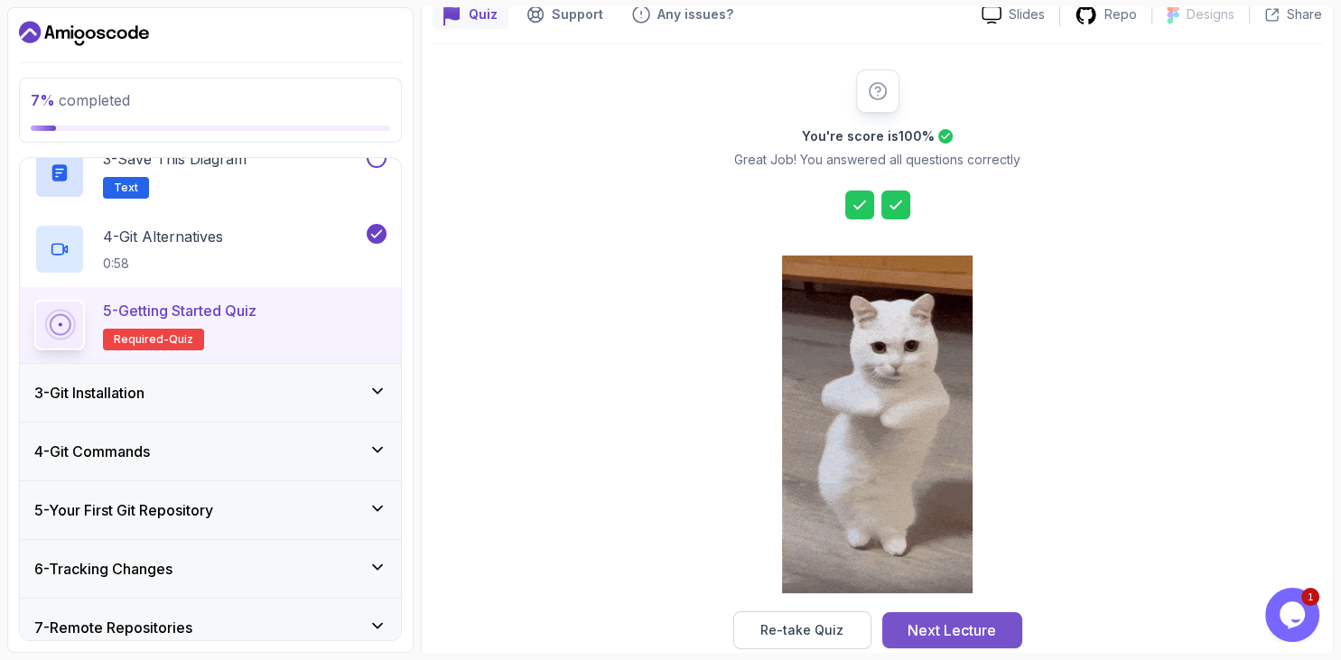
click at [933, 623] on div "Next Lecture" at bounding box center [952, 631] width 89 height 22
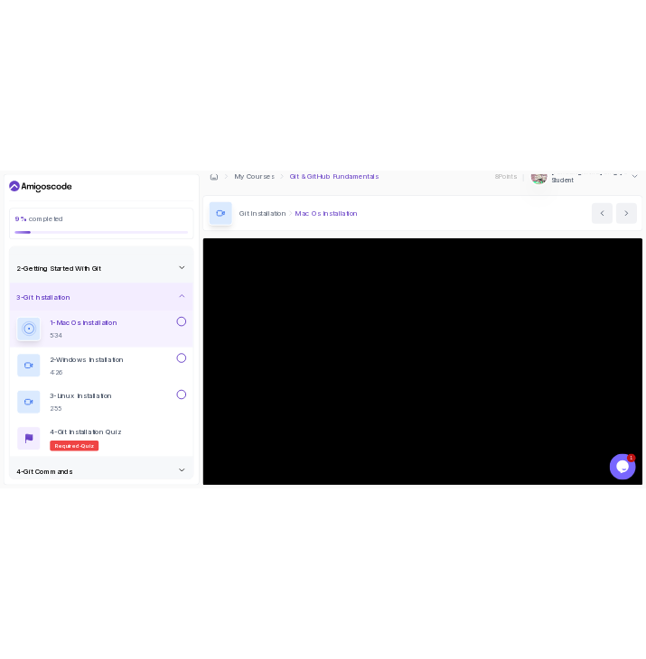
scroll to position [22, 0]
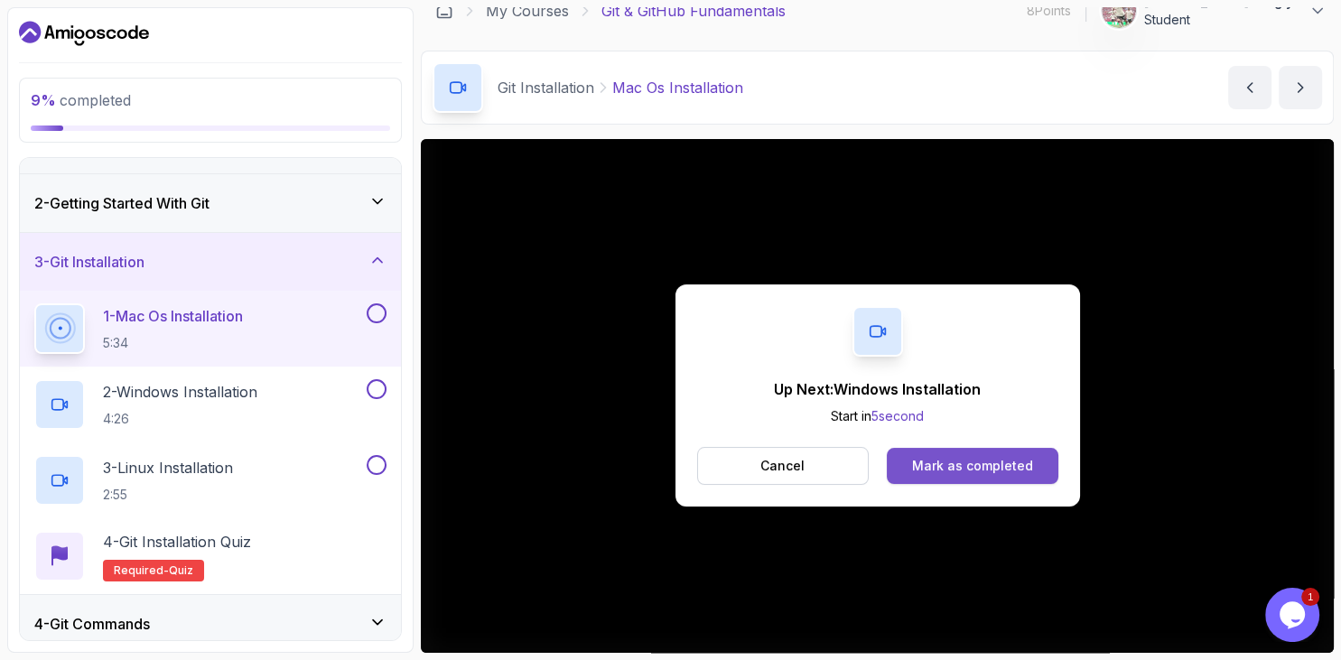
click at [940, 452] on button "Mark as completed" at bounding box center [972, 466] width 171 height 36
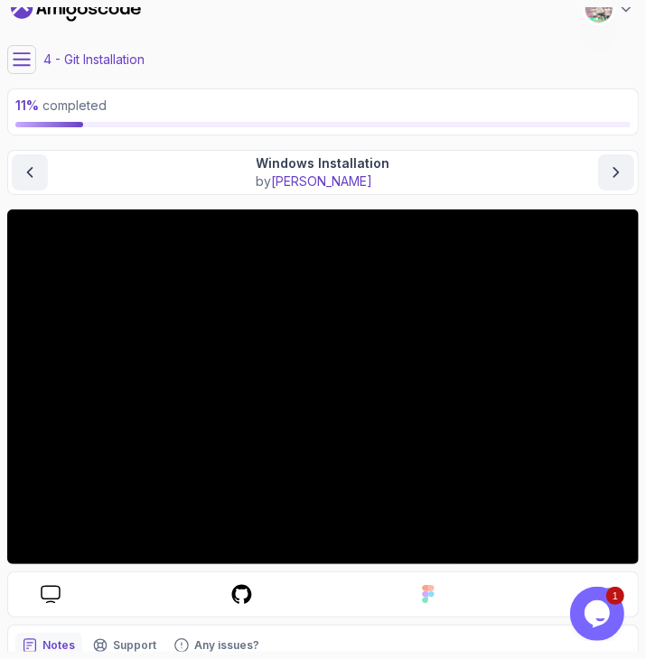
scroll to position [19, 0]
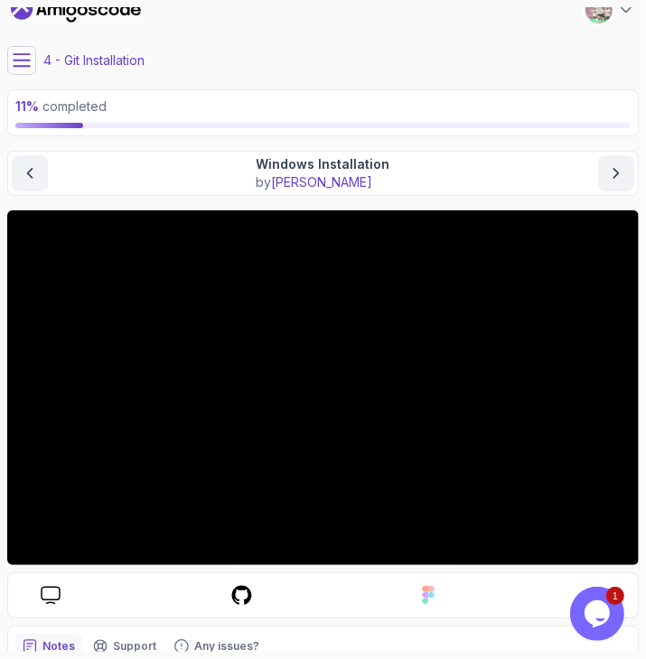
click at [251, 43] on main "My Courses Git & GitHub Fundamentals 8 Points 1 [PERSON_NAME] Chigiya Student 4…" at bounding box center [322, 329] width 631 height 645
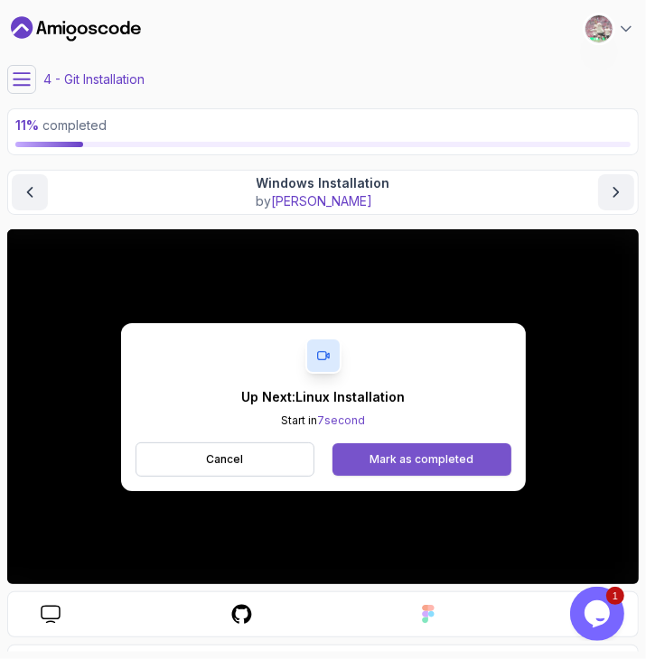
click at [428, 451] on button "Mark as completed" at bounding box center [421, 459] width 178 height 33
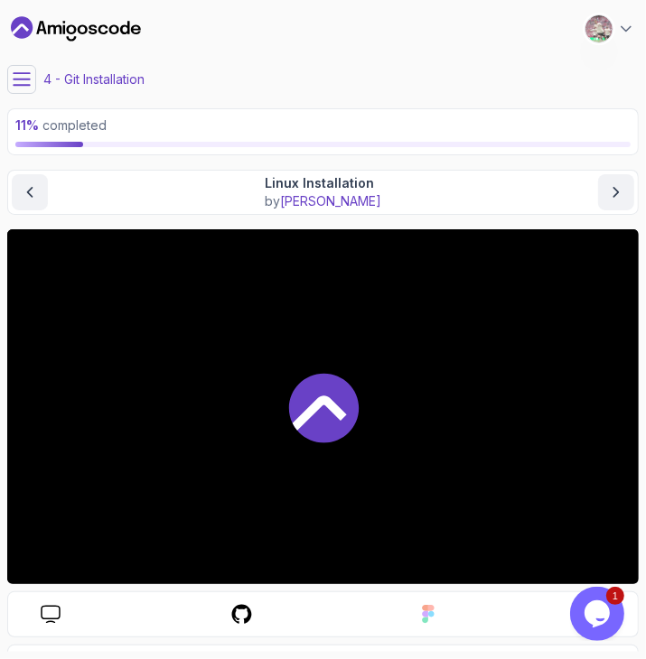
click at [428, 451] on div at bounding box center [322, 406] width 631 height 355
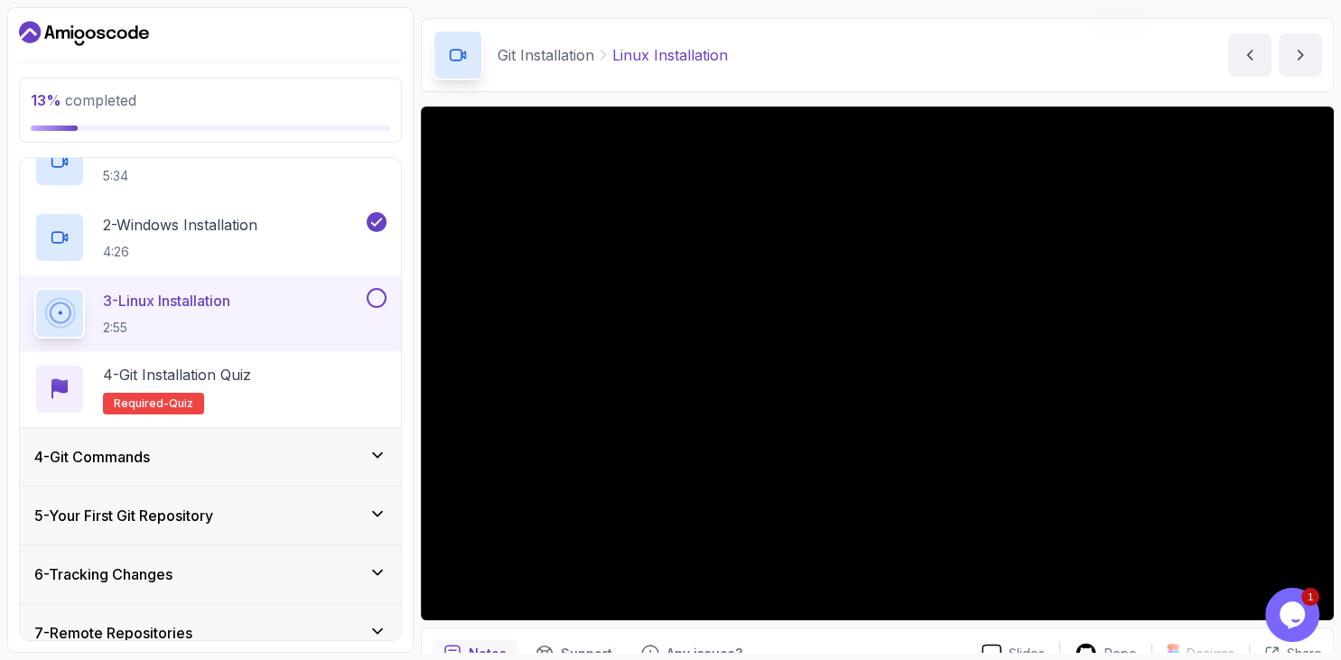
scroll to position [216, 0]
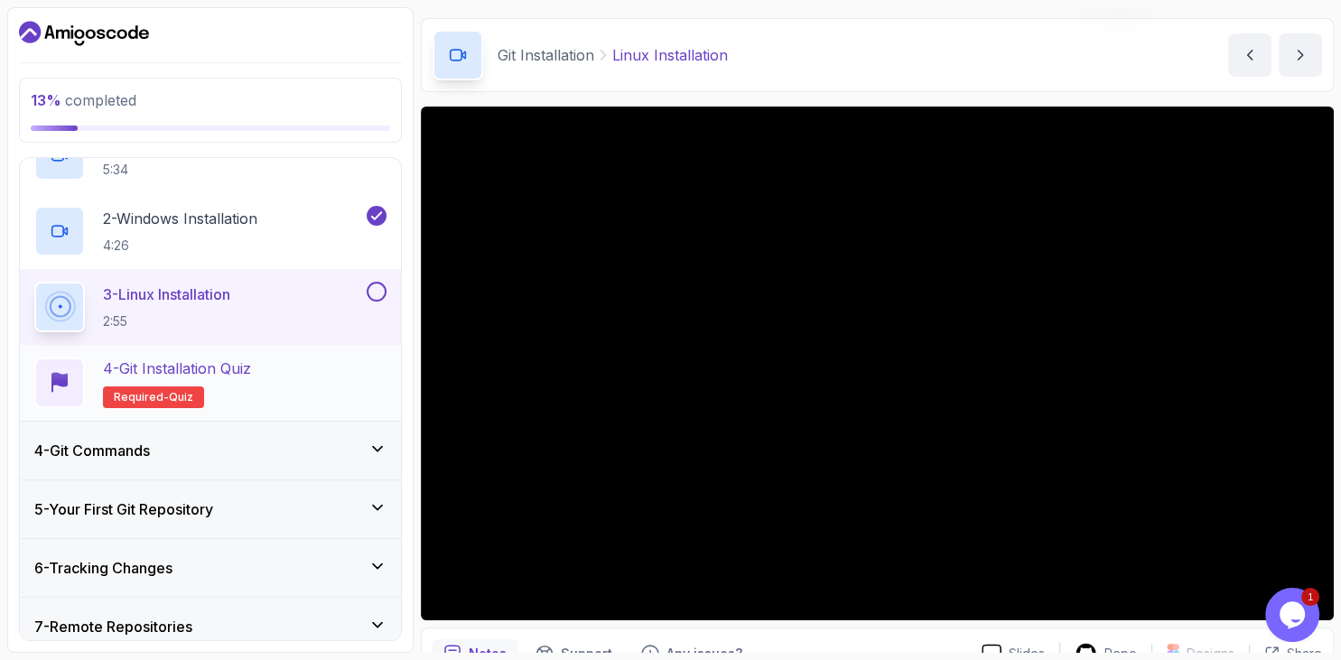
click at [293, 402] on div "4 - Git Installation Quiz Required- quiz" at bounding box center [210, 383] width 352 height 51
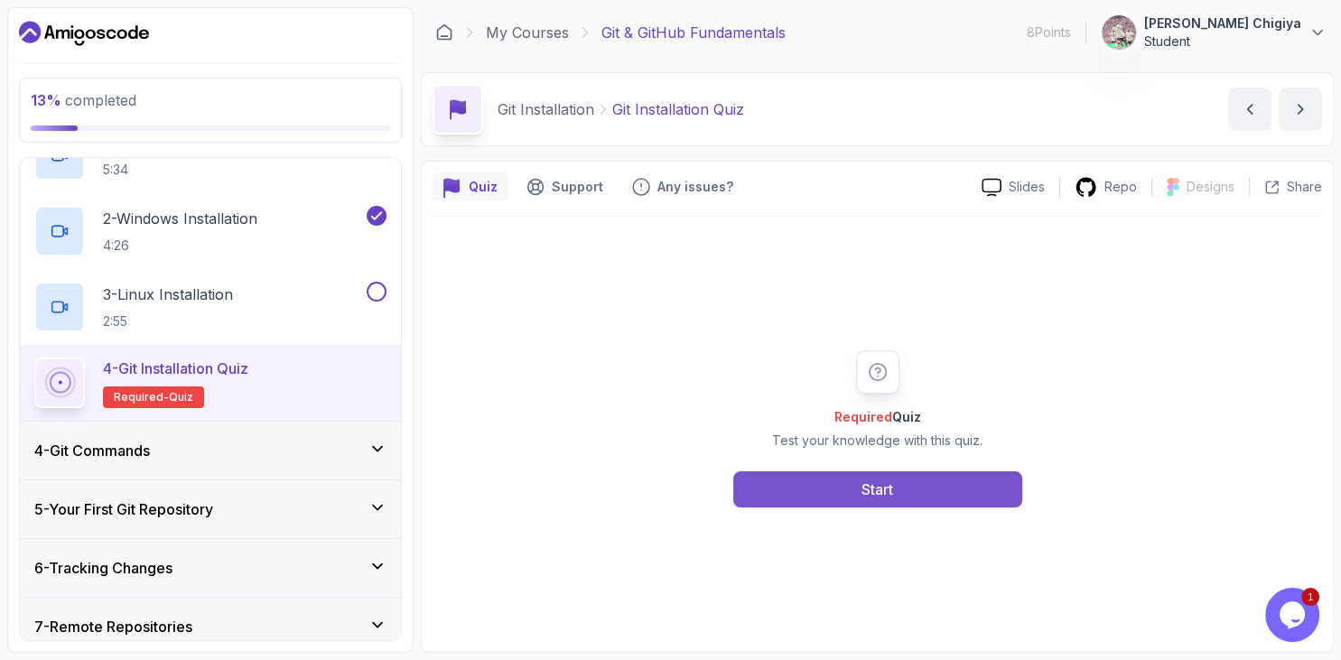
click at [847, 506] on button "Start" at bounding box center [877, 489] width 289 height 36
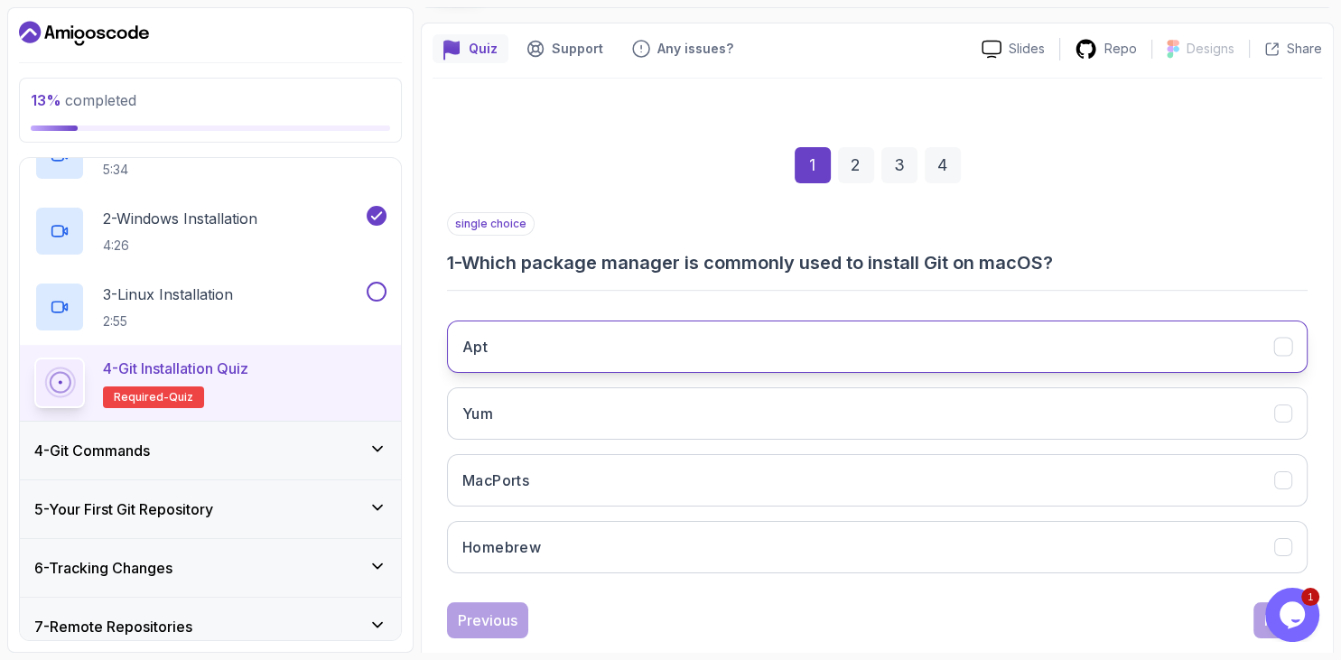
scroll to position [141, 0]
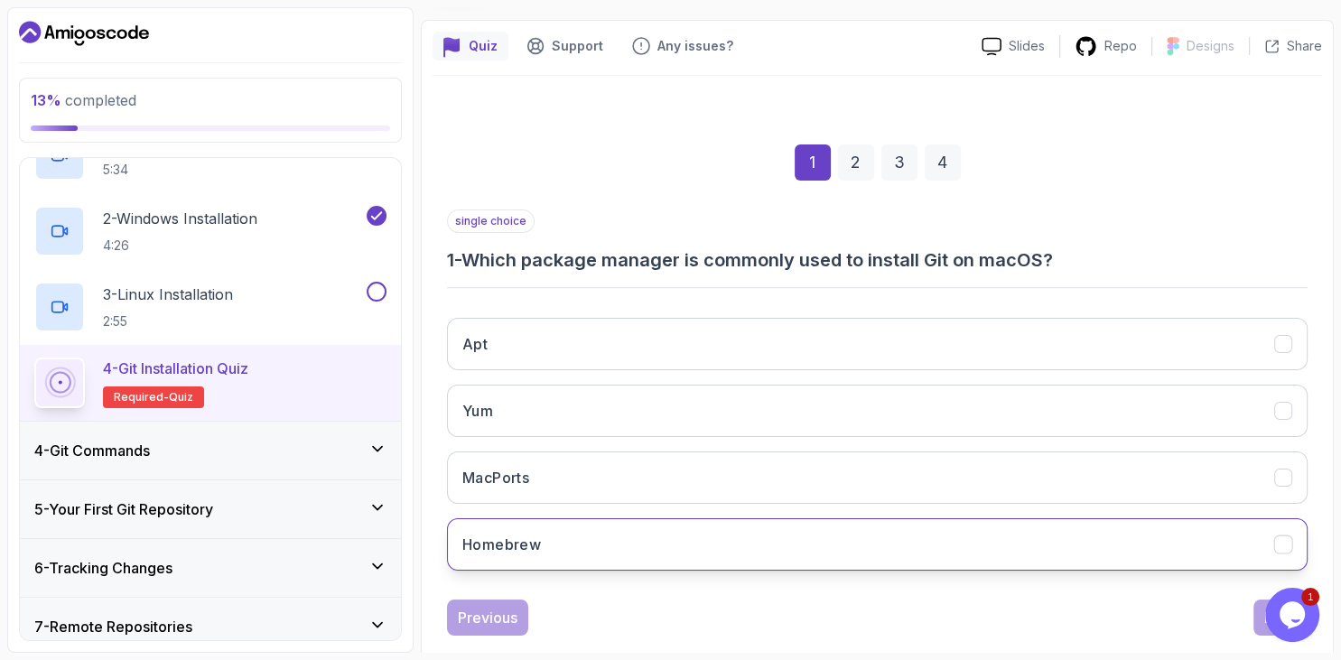
click at [598, 535] on button "Homebrew" at bounding box center [877, 544] width 861 height 52
click at [1259, 612] on button "Next" at bounding box center [1281, 618] width 54 height 36
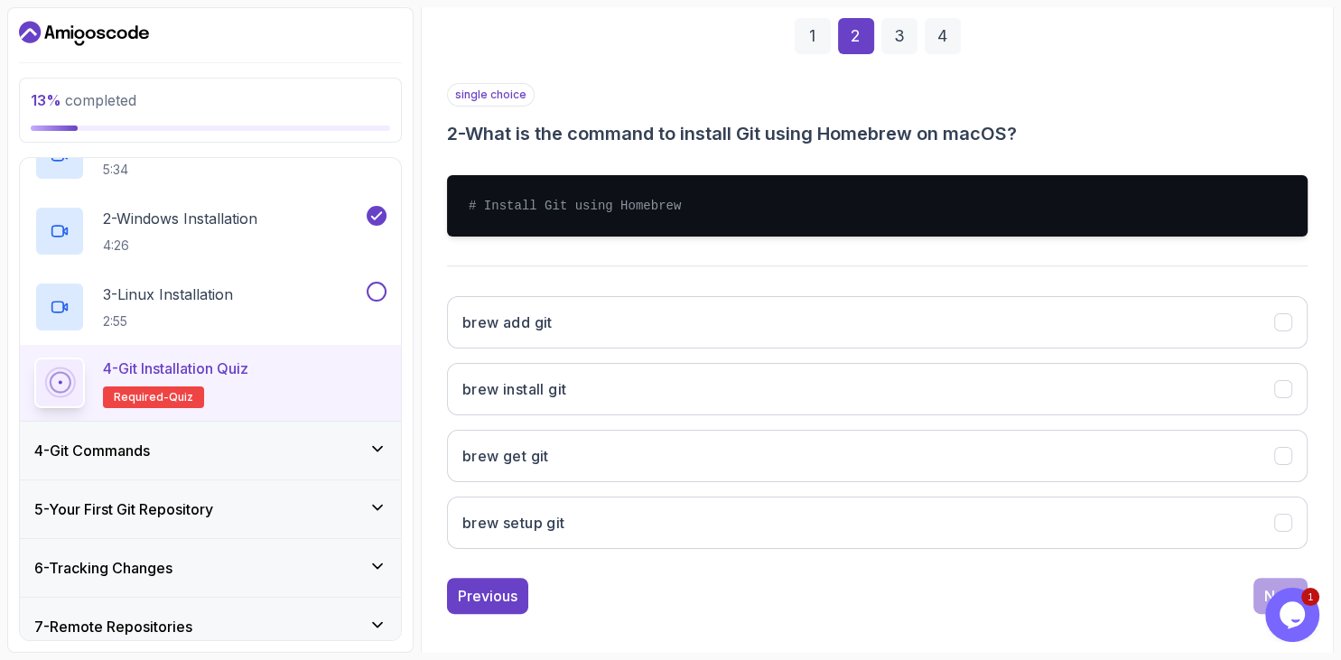
scroll to position [277, 0]
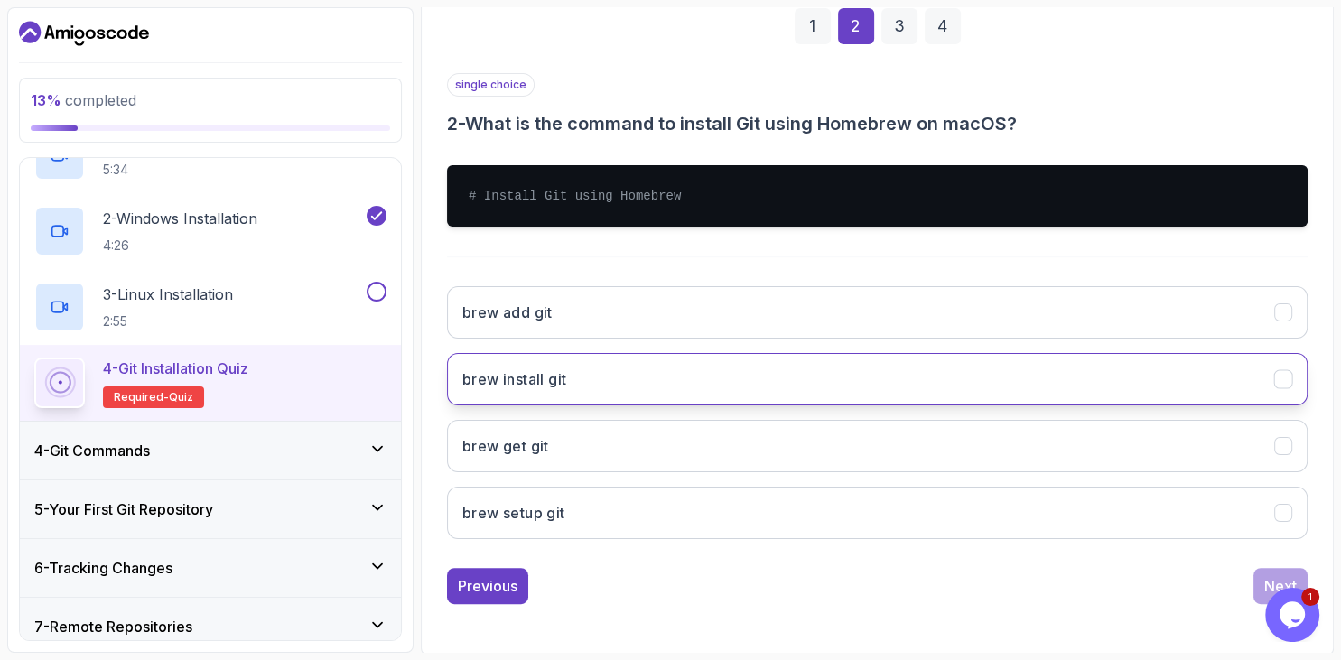
click at [650, 374] on button "brew install git" at bounding box center [877, 379] width 861 height 52
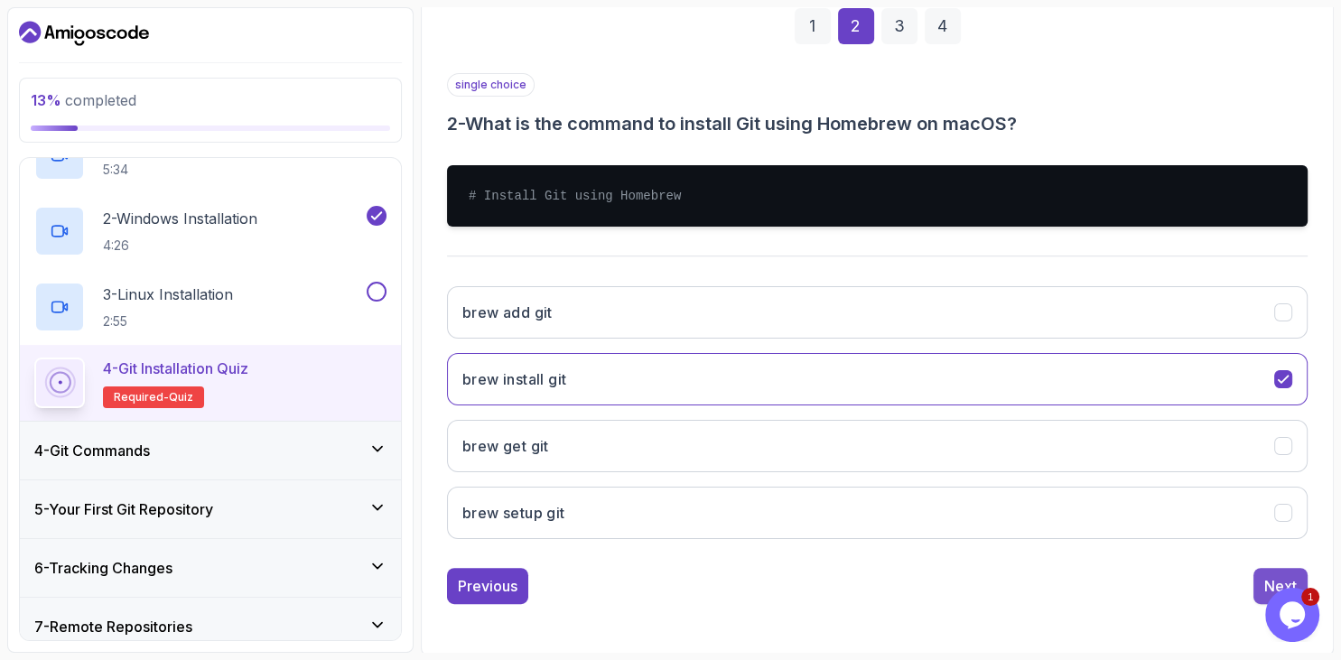
click at [1271, 569] on button "Next" at bounding box center [1281, 586] width 54 height 36
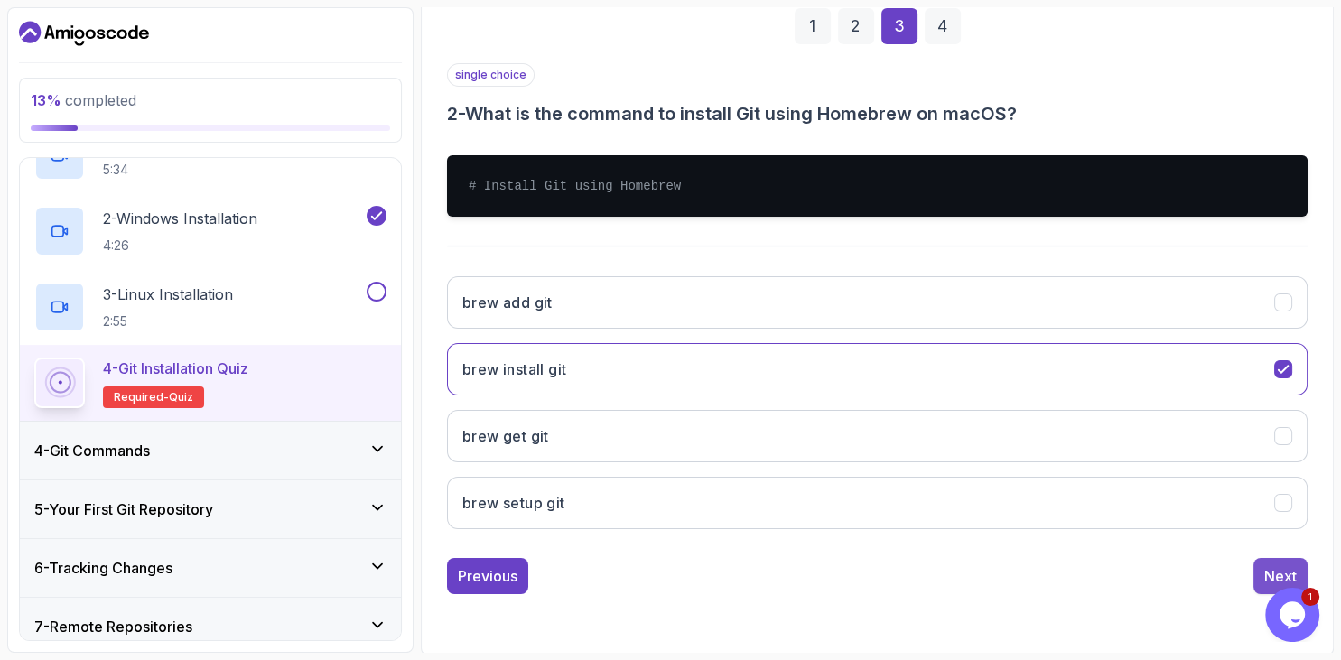
scroll to position [173, 0]
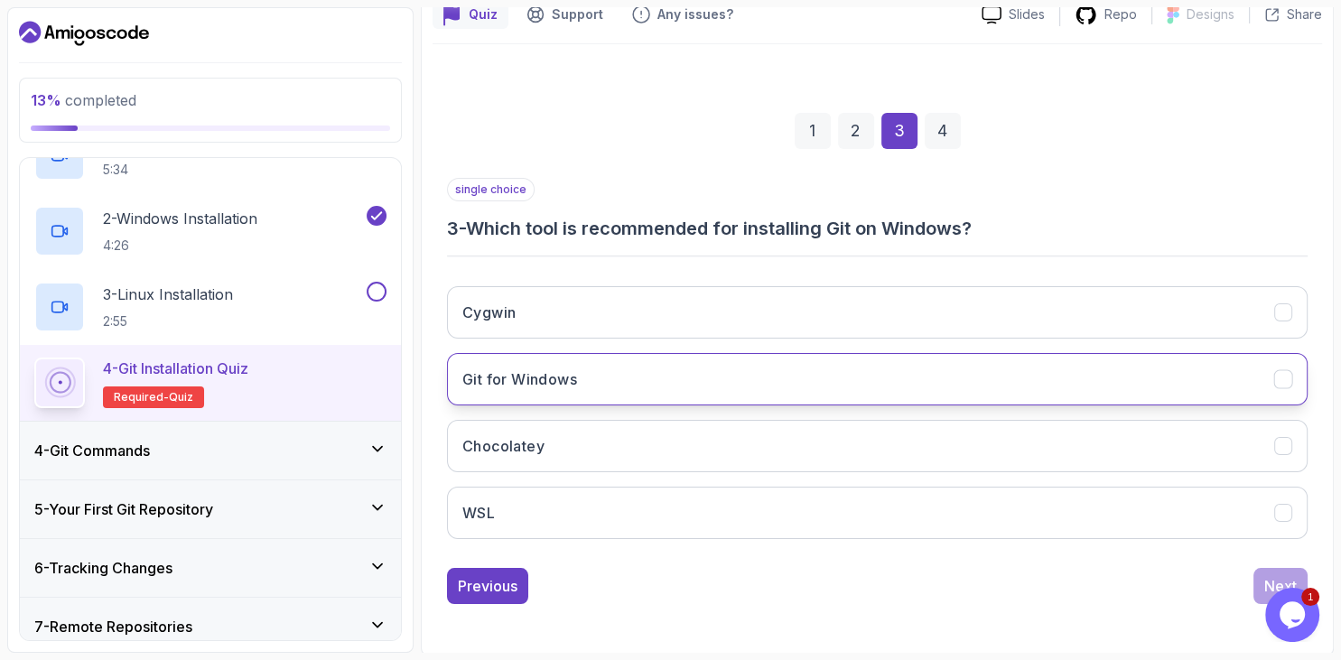
click at [622, 384] on button "Git for Windows" at bounding box center [877, 379] width 861 height 52
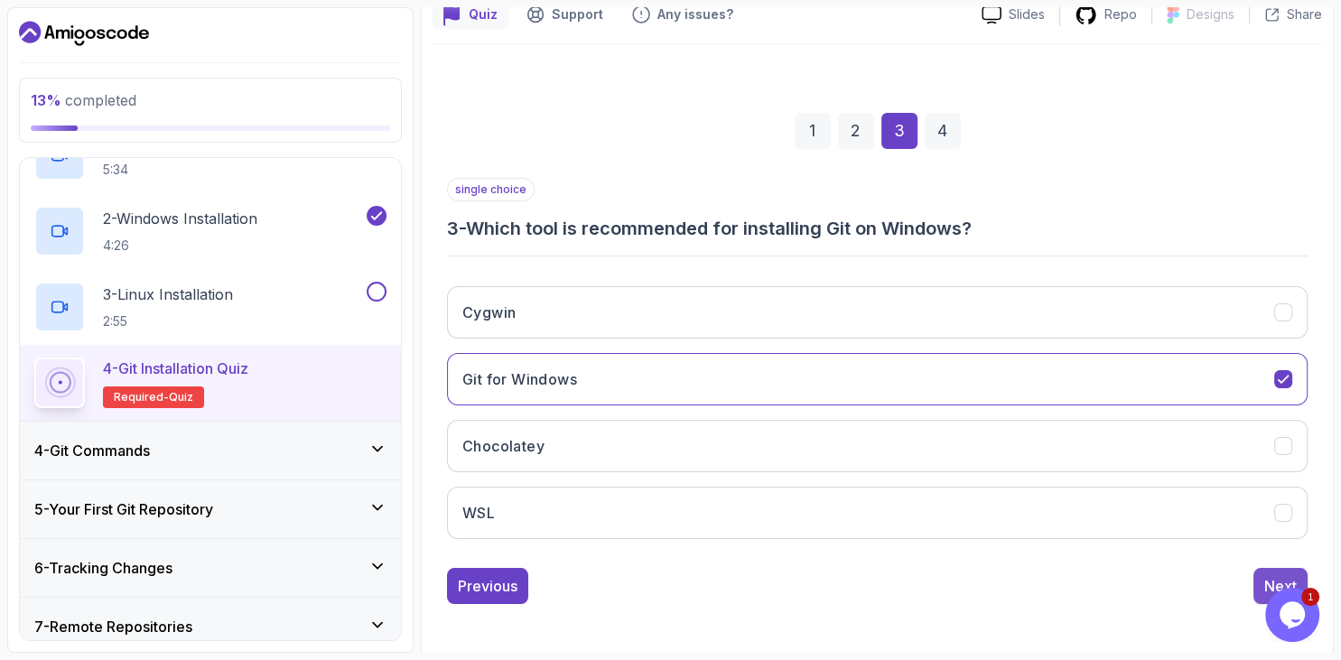
click at [1262, 575] on button "Next" at bounding box center [1281, 586] width 54 height 36
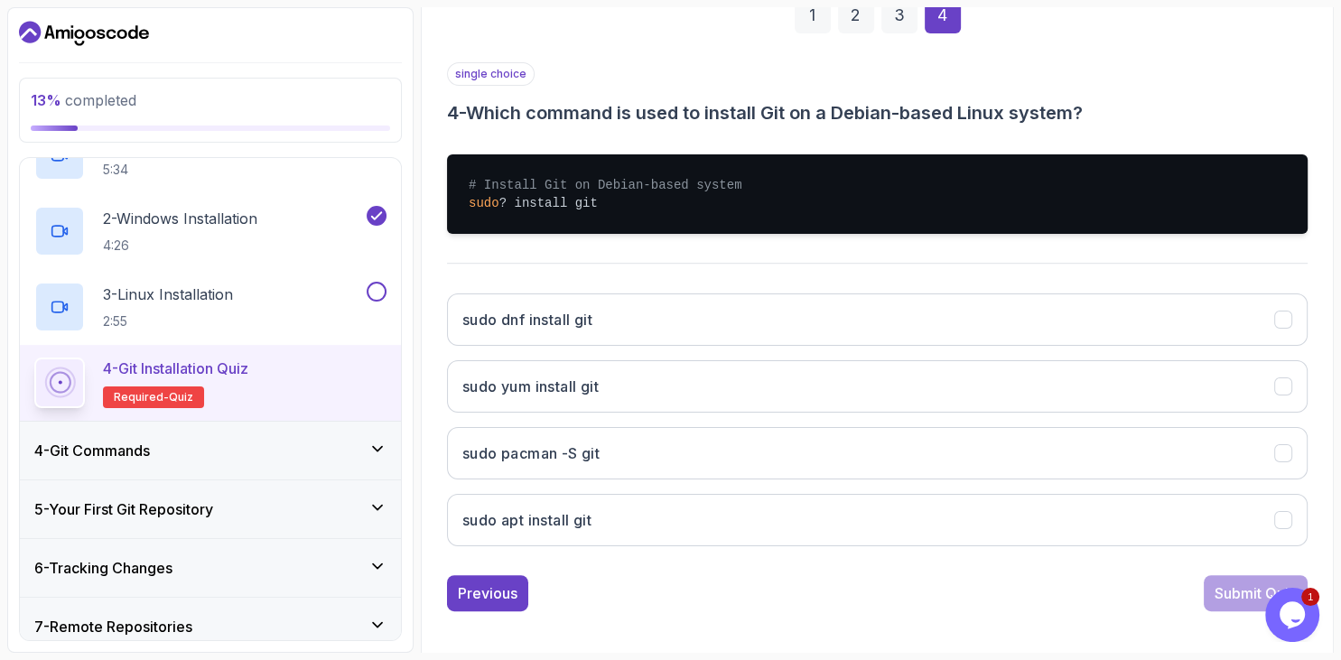
scroll to position [289, 0]
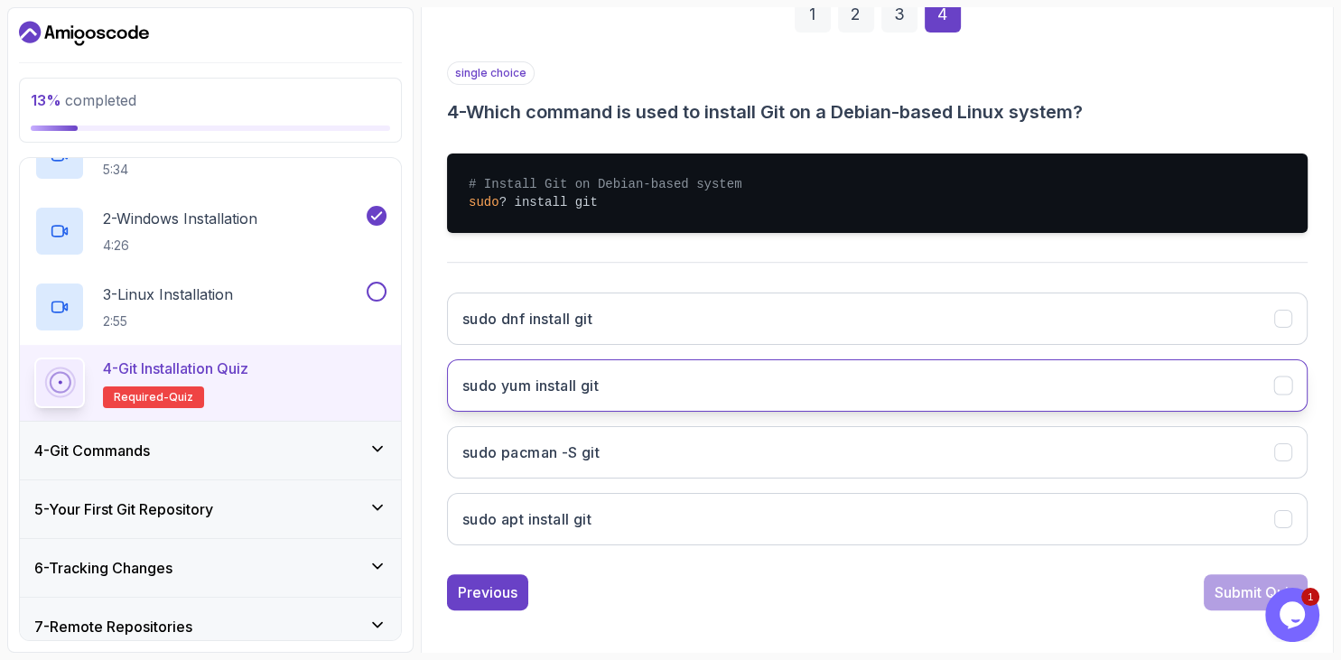
click at [718, 403] on button "sudo yum install git" at bounding box center [877, 385] width 861 height 52
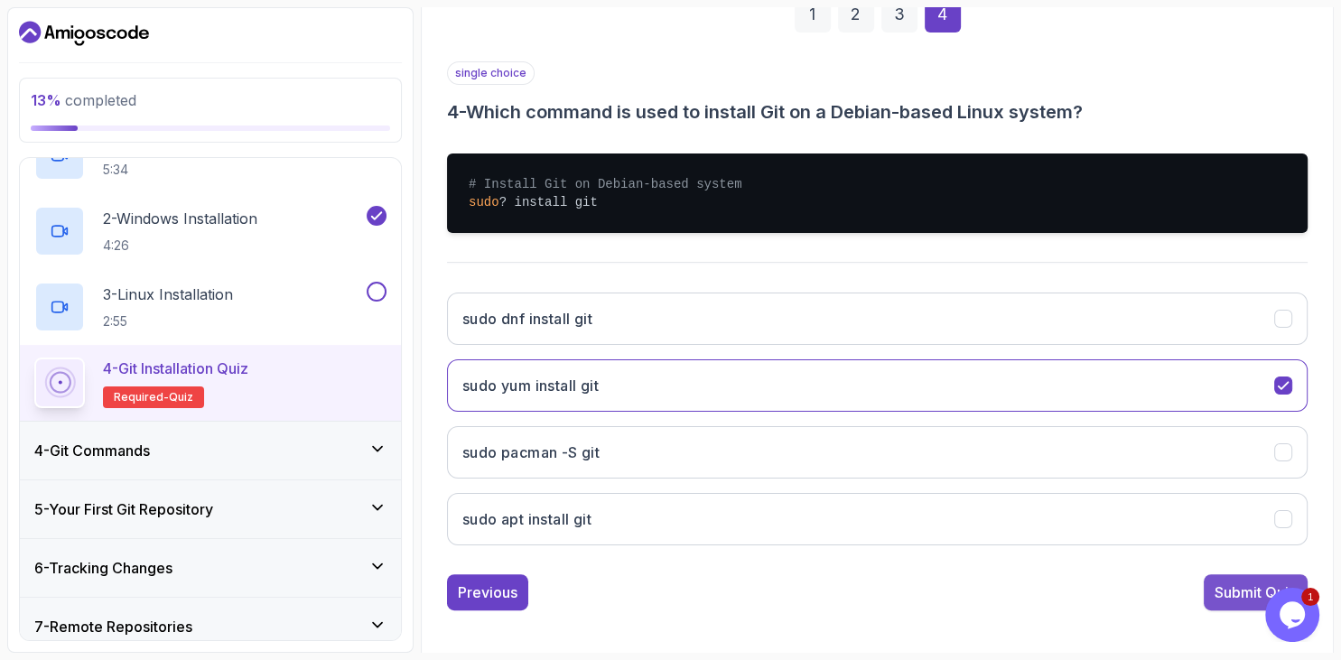
click at [1230, 583] on div "Submit Quiz" at bounding box center [1256, 593] width 82 height 22
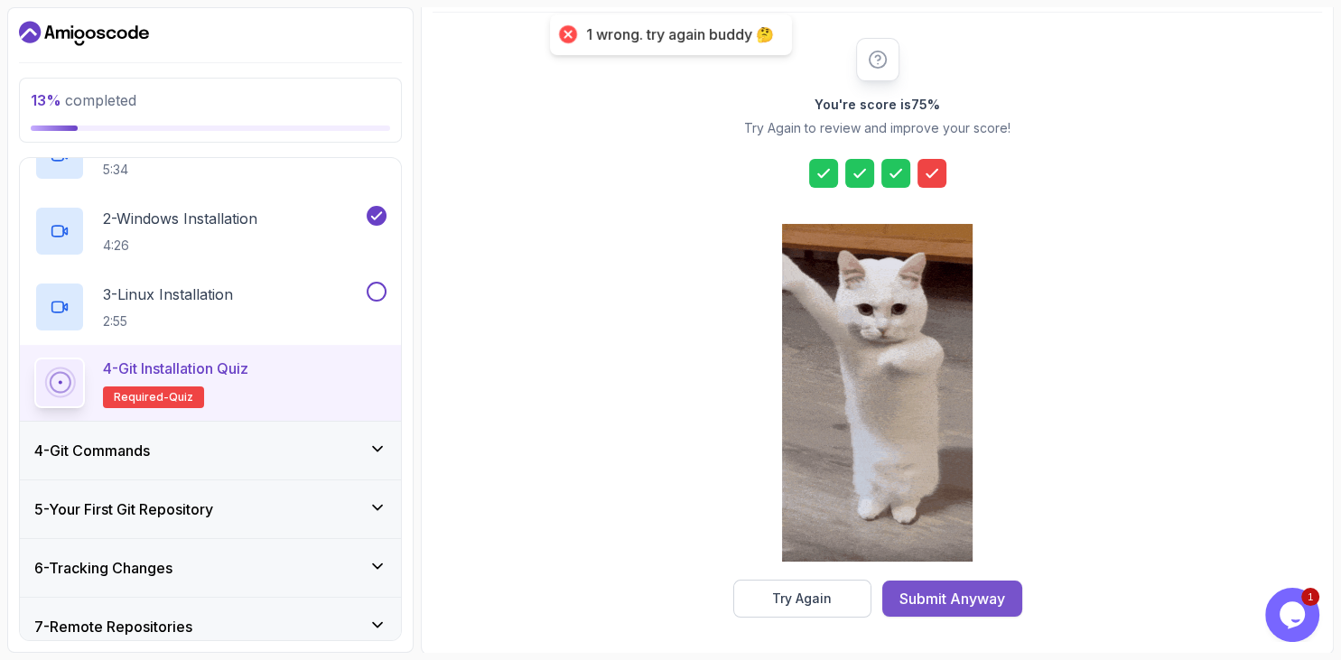
click at [948, 589] on div "Submit Anyway" at bounding box center [953, 599] width 106 height 22
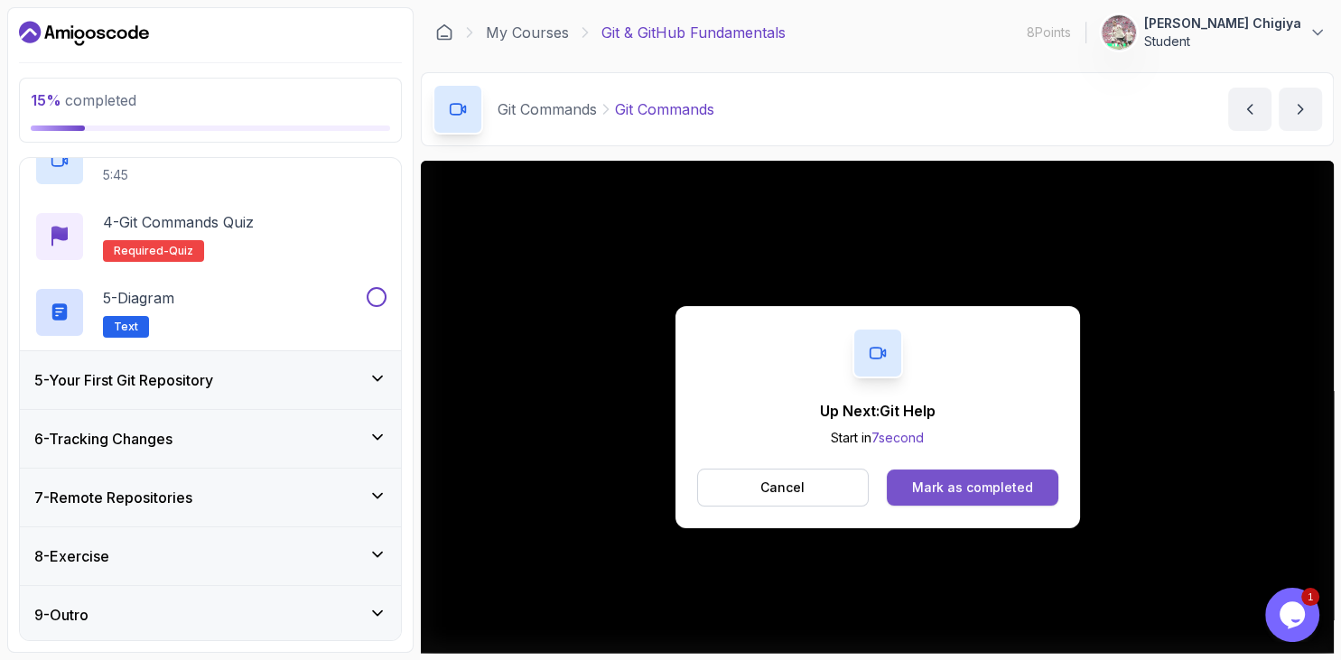
click at [948, 483] on div "Mark as completed" at bounding box center [972, 488] width 121 height 18
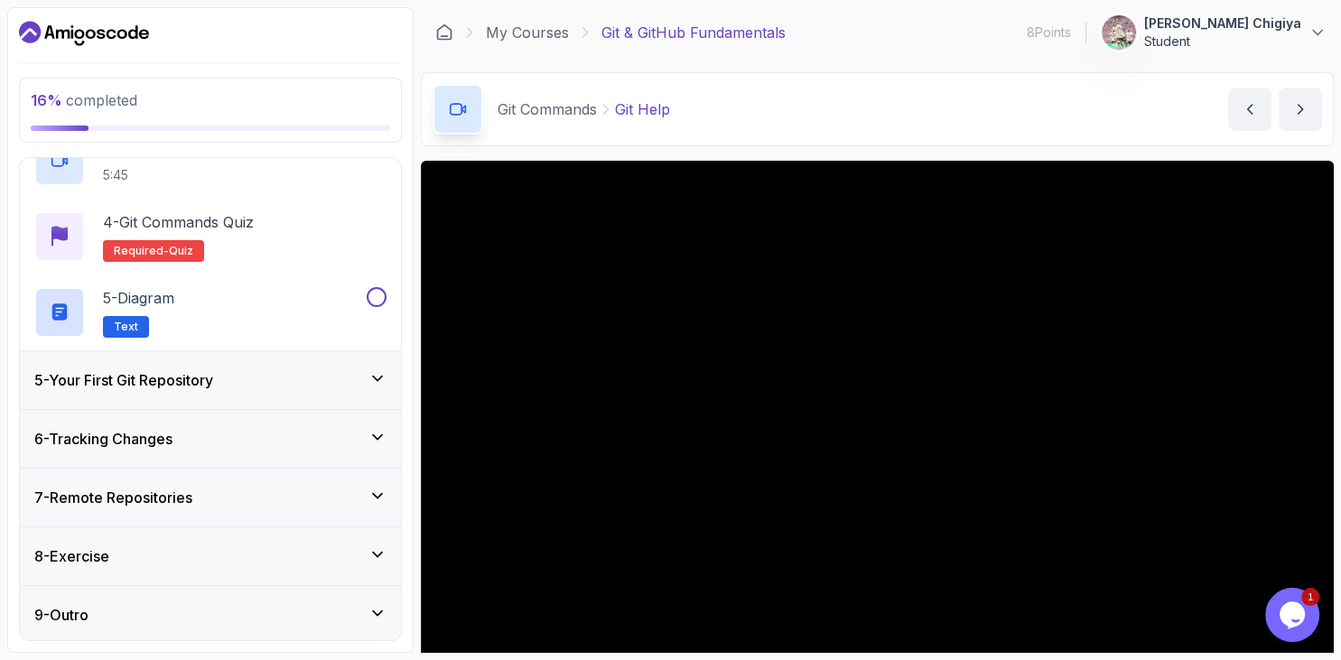
click at [352, 399] on div "5 - Your First Git Repository" at bounding box center [210, 380] width 381 height 58
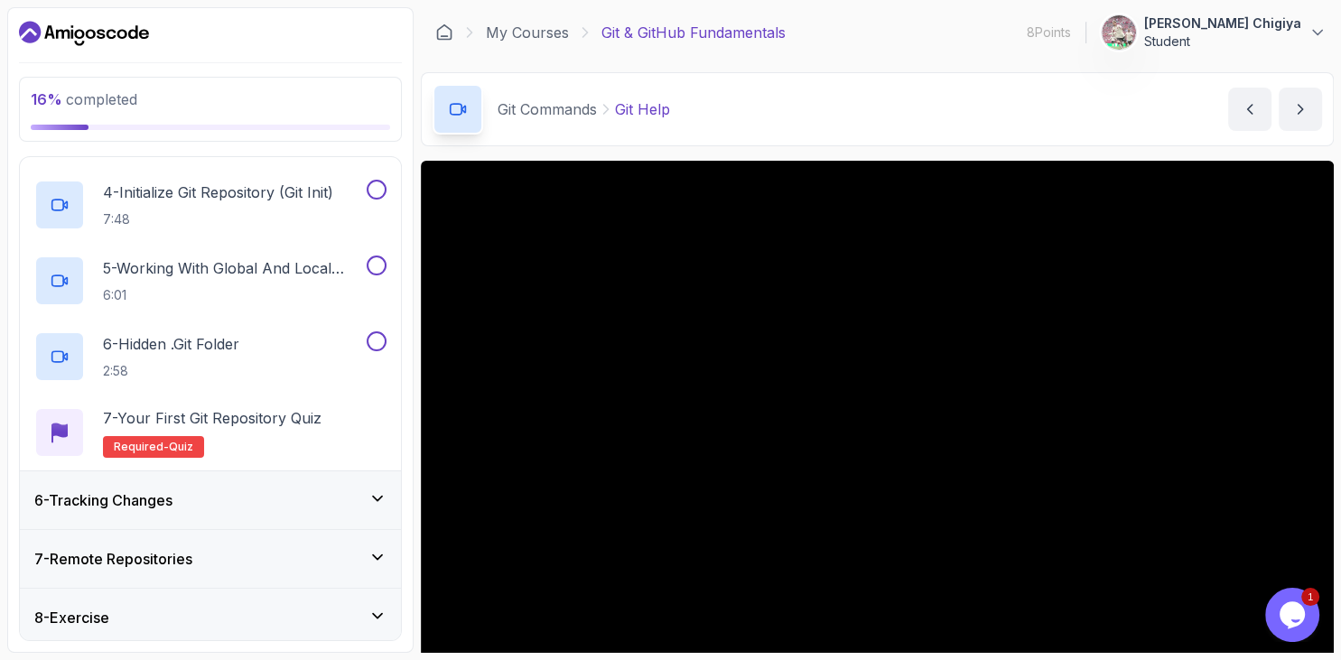
scroll to position [573, 0]
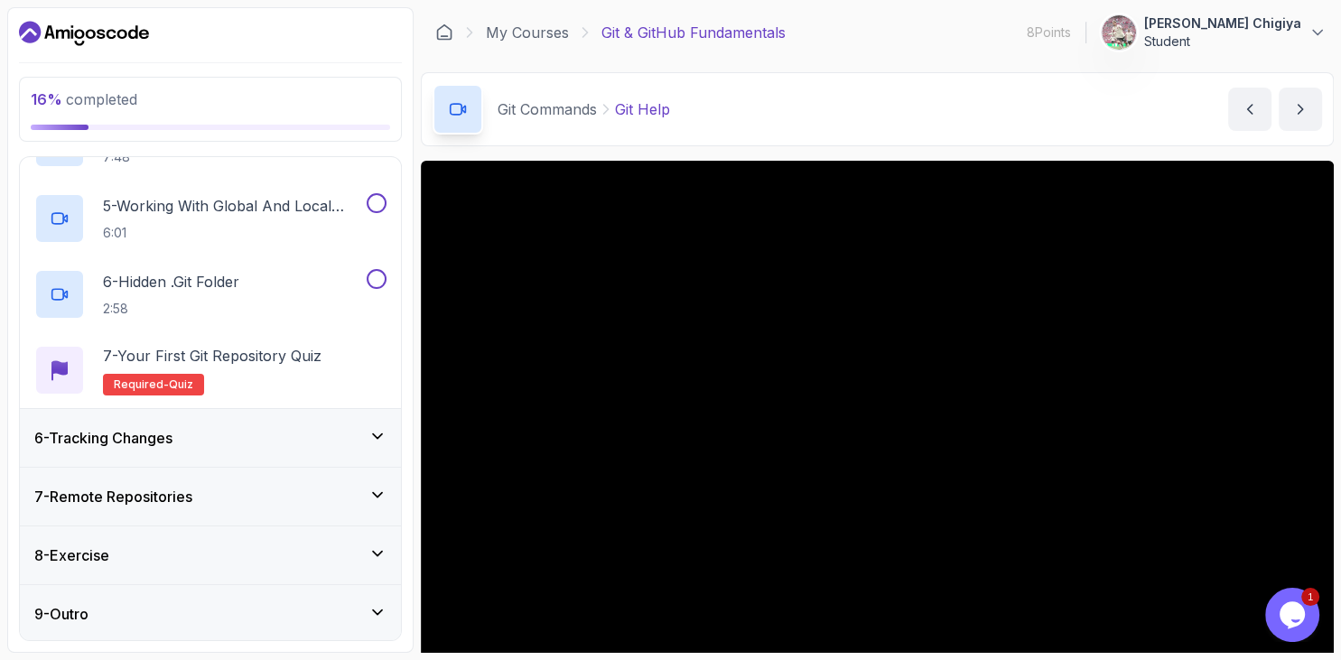
click at [356, 427] on div "6 - Tracking Changes" at bounding box center [210, 438] width 352 height 22
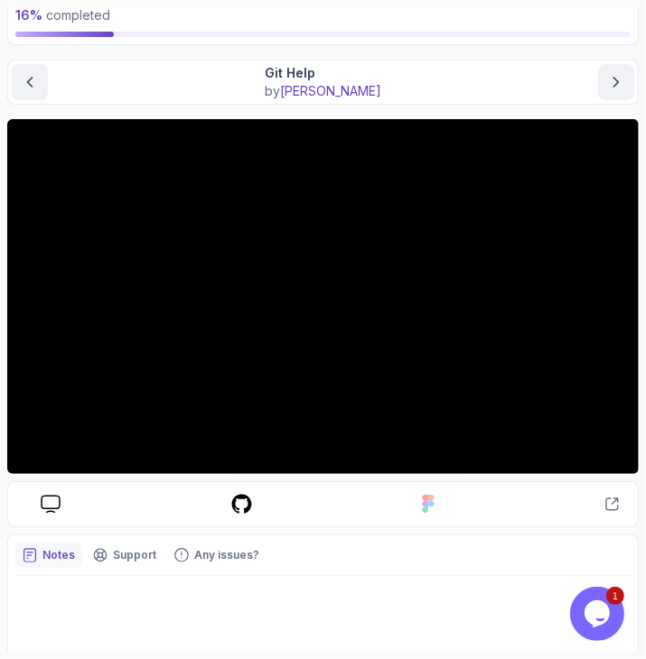
scroll to position [130, 0]
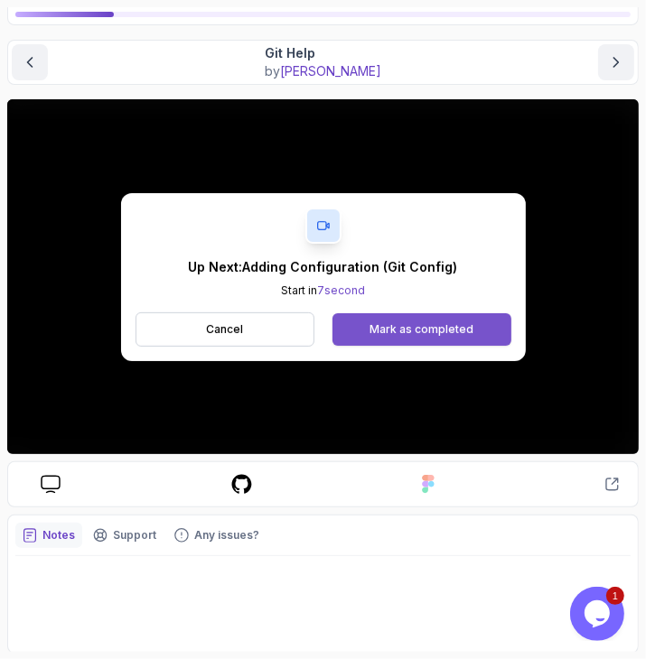
click at [439, 320] on button "Mark as completed" at bounding box center [421, 329] width 178 height 33
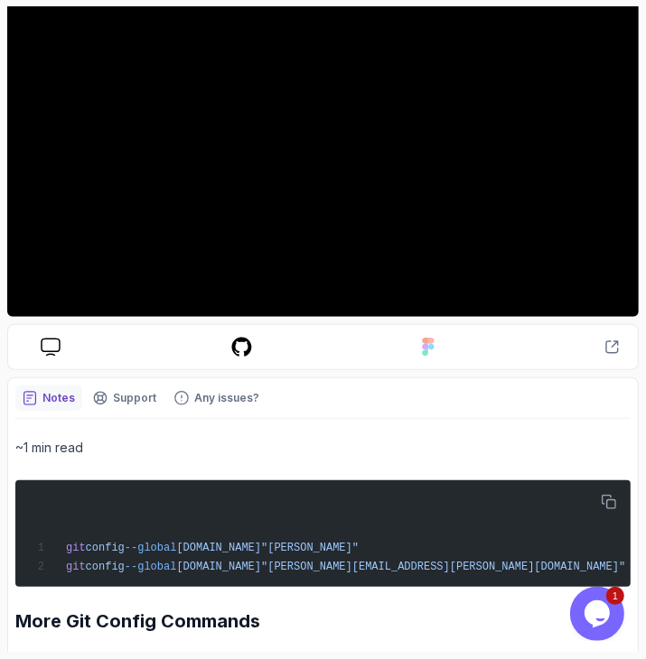
scroll to position [239, 0]
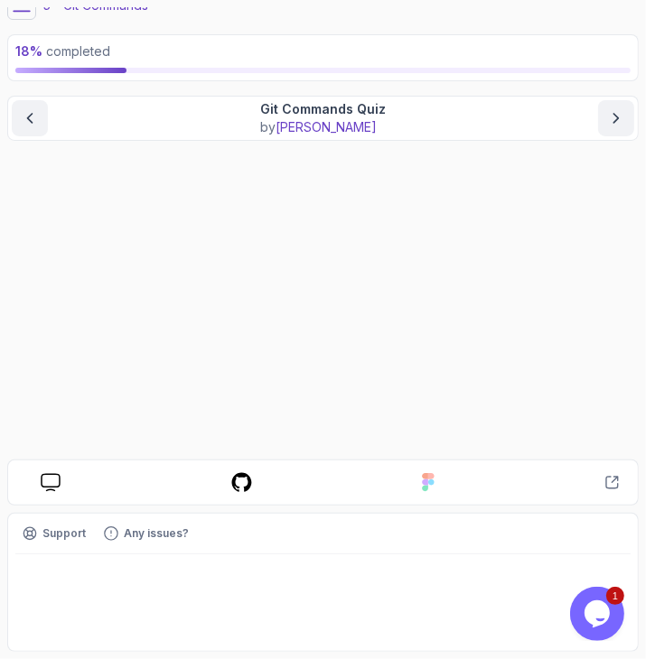
scroll to position [52, 0]
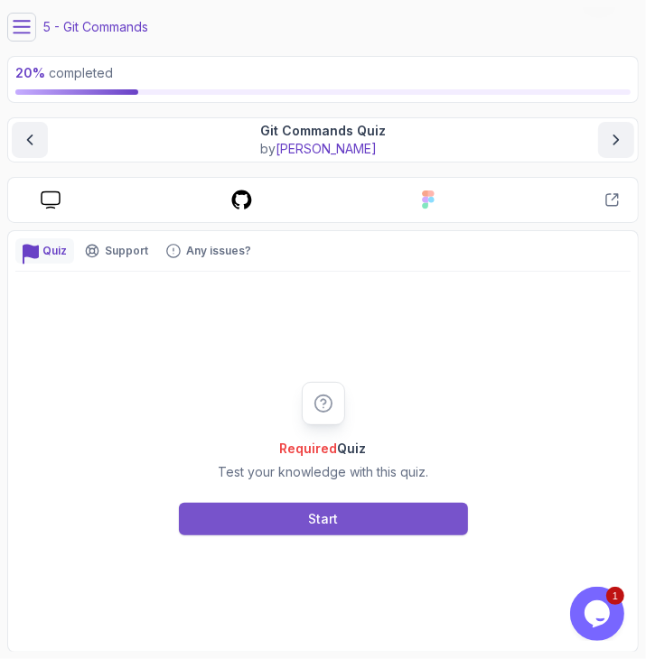
click at [291, 520] on button "Start" at bounding box center [323, 519] width 289 height 33
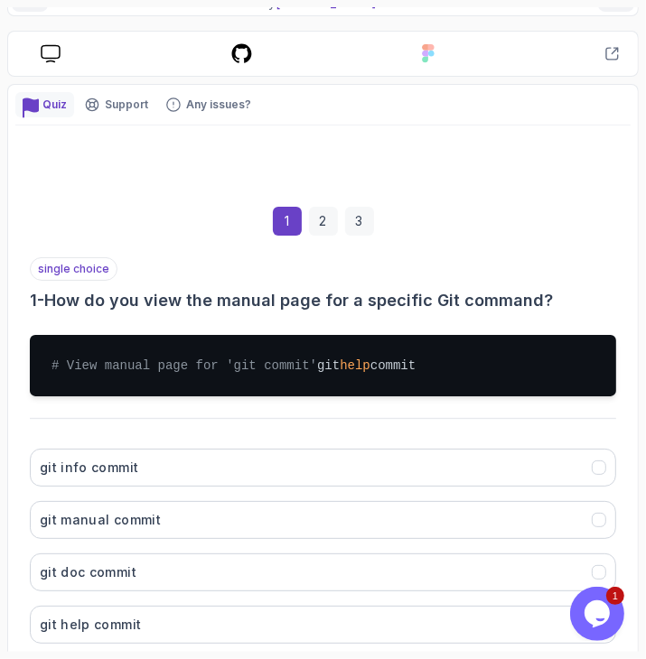
scroll to position [332, 0]
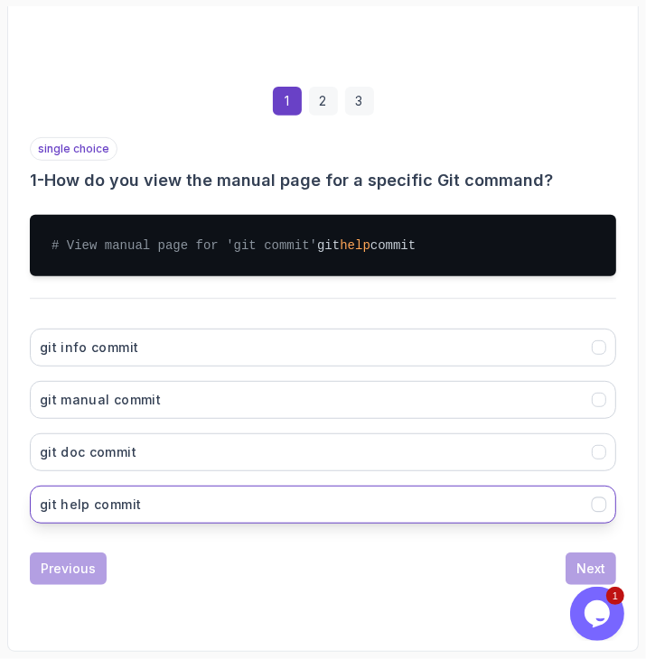
click at [399, 500] on button "git help commit" at bounding box center [323, 505] width 586 height 38
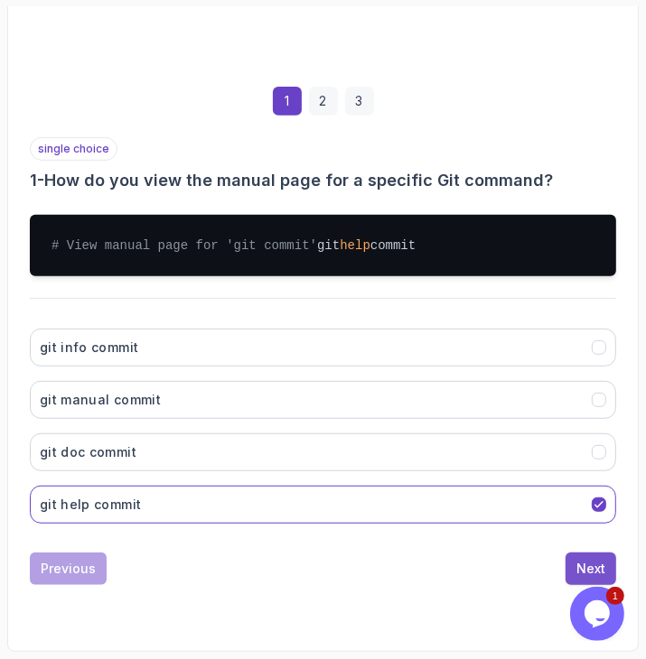
click at [607, 561] on button "Next" at bounding box center [590, 569] width 51 height 33
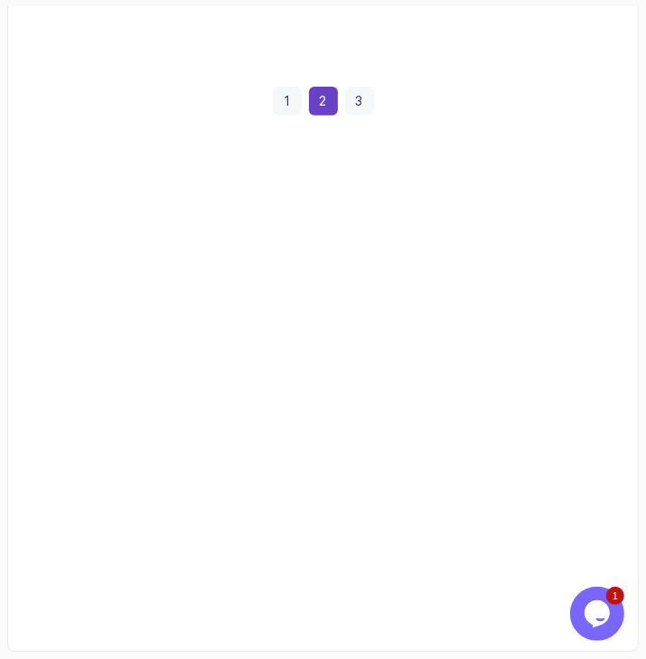
scroll to position [314, 0]
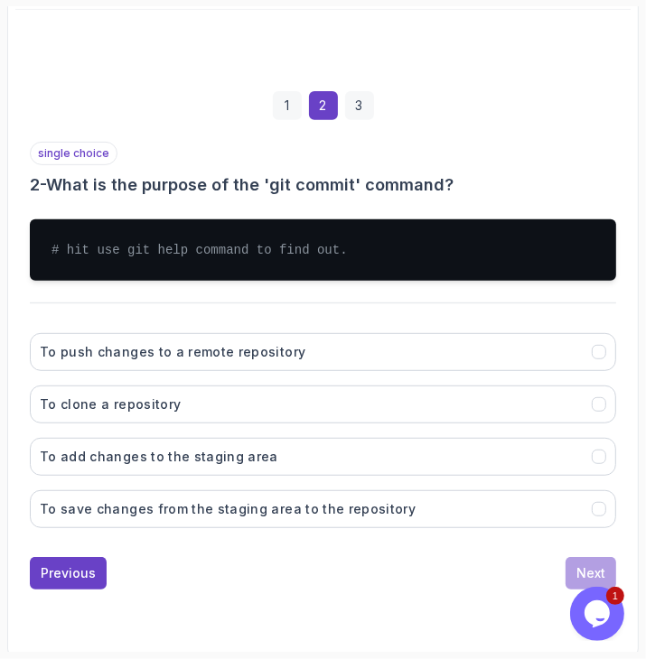
click at [177, 243] on span "# hit use git help command to find out." at bounding box center [199, 250] width 296 height 14
click at [313, 260] on pre "# hit use git help command to find out." at bounding box center [323, 249] width 586 height 61
click at [396, 526] on div "To push changes to a remote repository To clone a repository To add changes to …" at bounding box center [323, 431] width 586 height 224
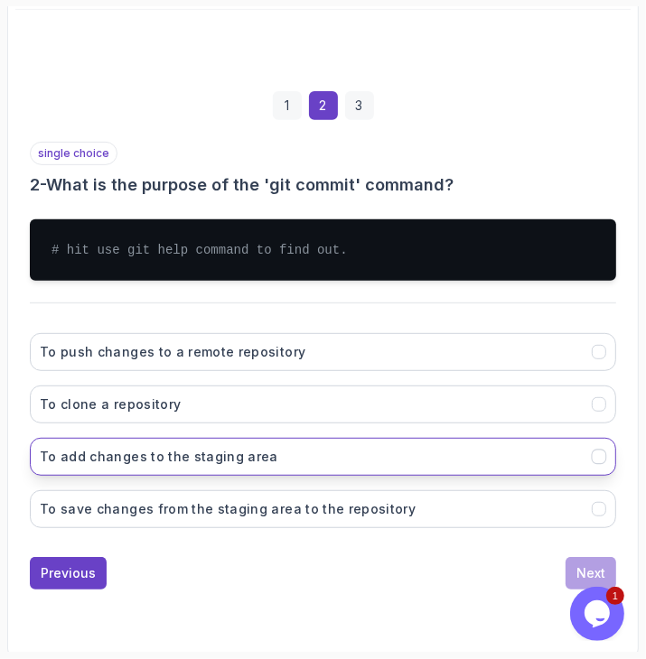
click at [373, 467] on button "To add changes to the staging area" at bounding box center [323, 457] width 586 height 38
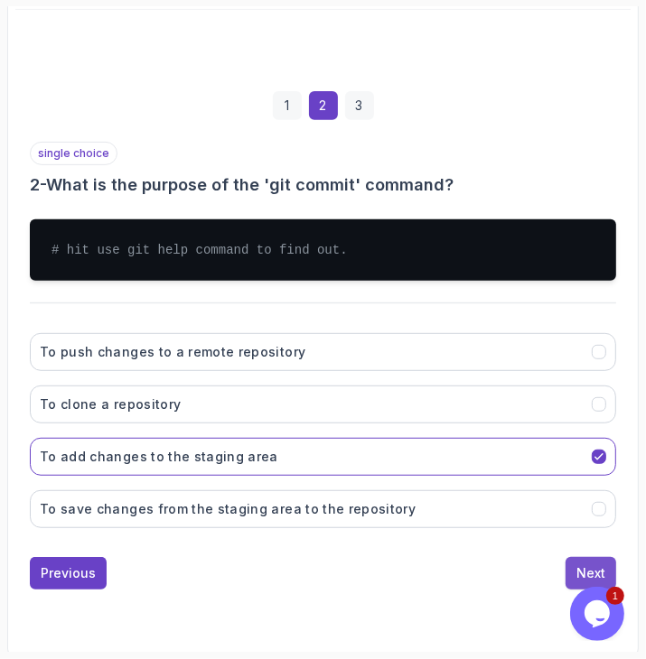
click at [589, 570] on div "Next" at bounding box center [590, 573] width 29 height 18
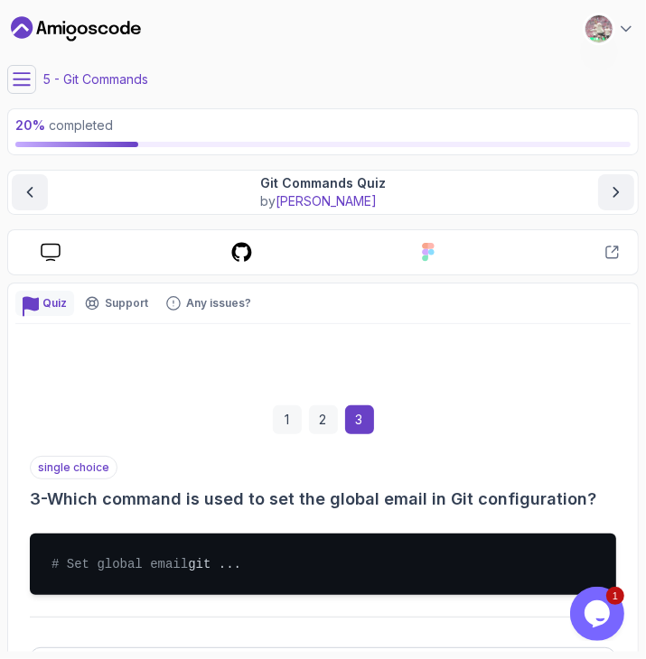
scroll to position [332, 0]
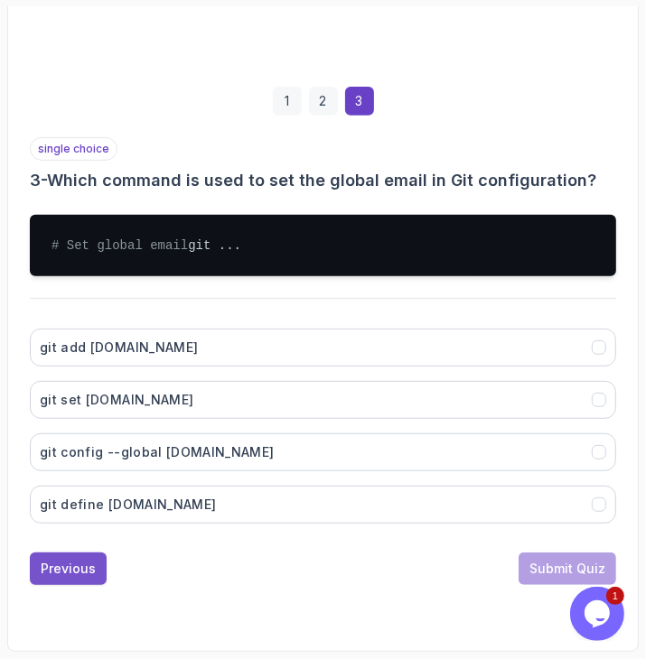
click at [56, 569] on div "Previous" at bounding box center [68, 569] width 55 height 18
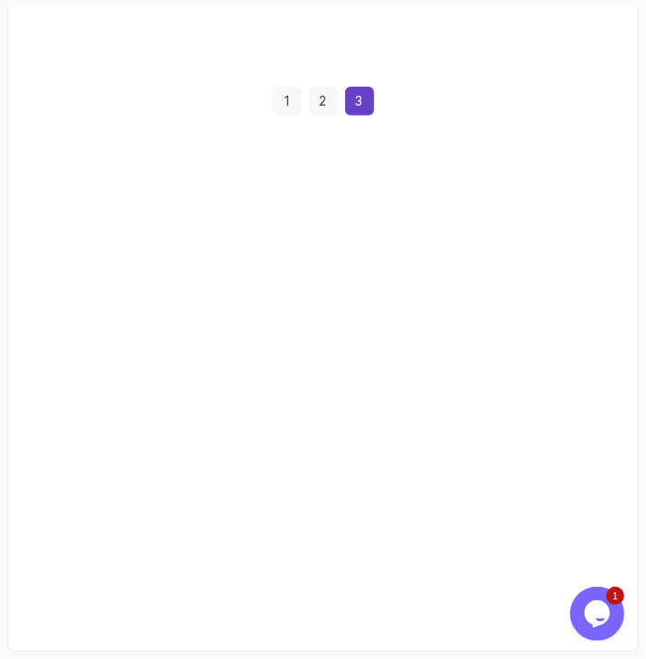
click at [56, 569] on button "Previous" at bounding box center [68, 569] width 77 height 33
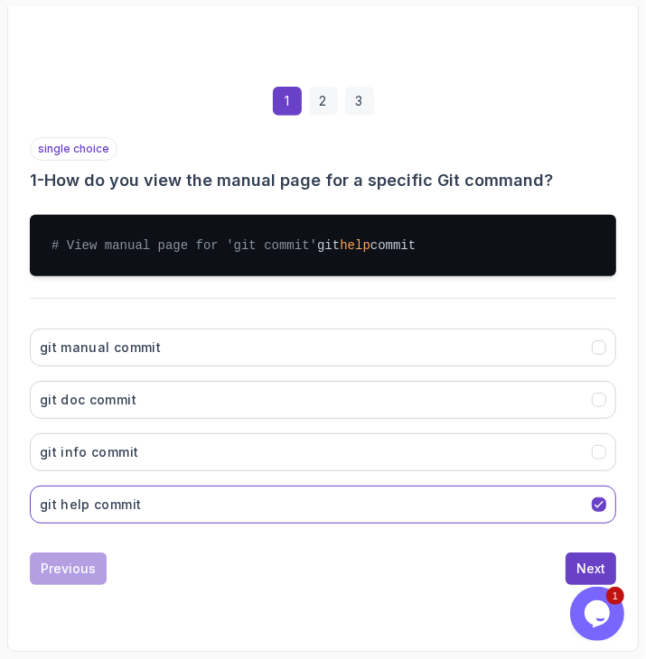
scroll to position [0, 0]
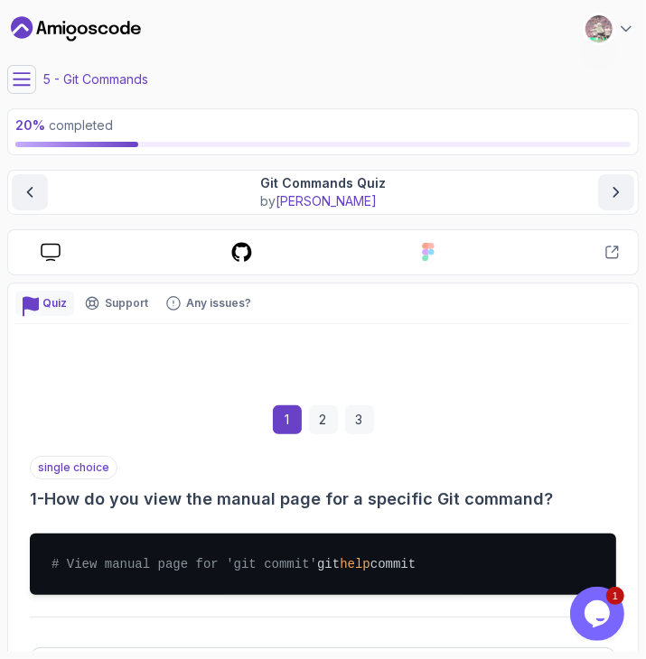
click at [20, 77] on icon at bounding box center [22, 79] width 18 height 18
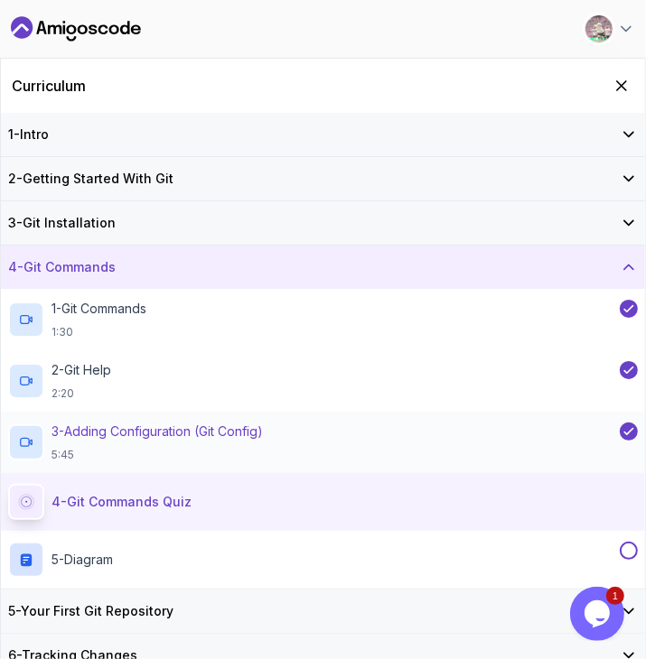
click at [182, 423] on p "3 - Adding Configuration (Git Config)" at bounding box center [156, 432] width 211 height 18
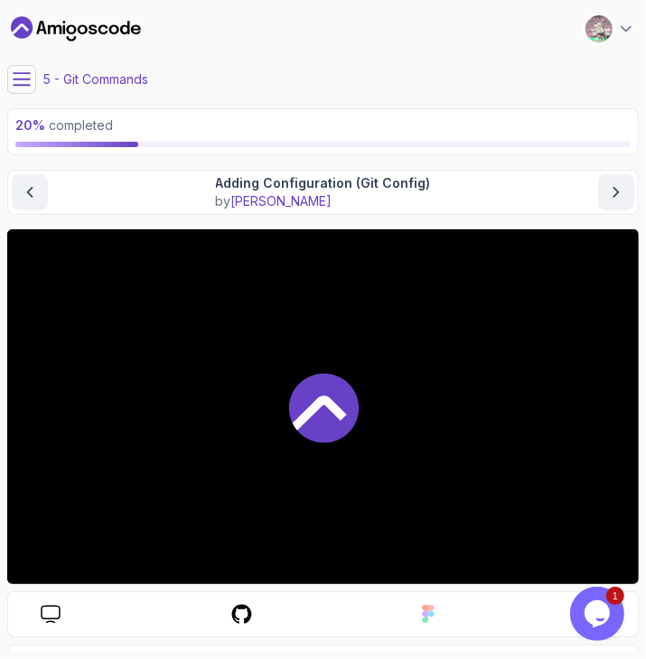
drag, startPoint x: 182, startPoint y: 423, endPoint x: 220, endPoint y: 350, distance: 82.8
